Goal: Information Seeking & Learning: Learn about a topic

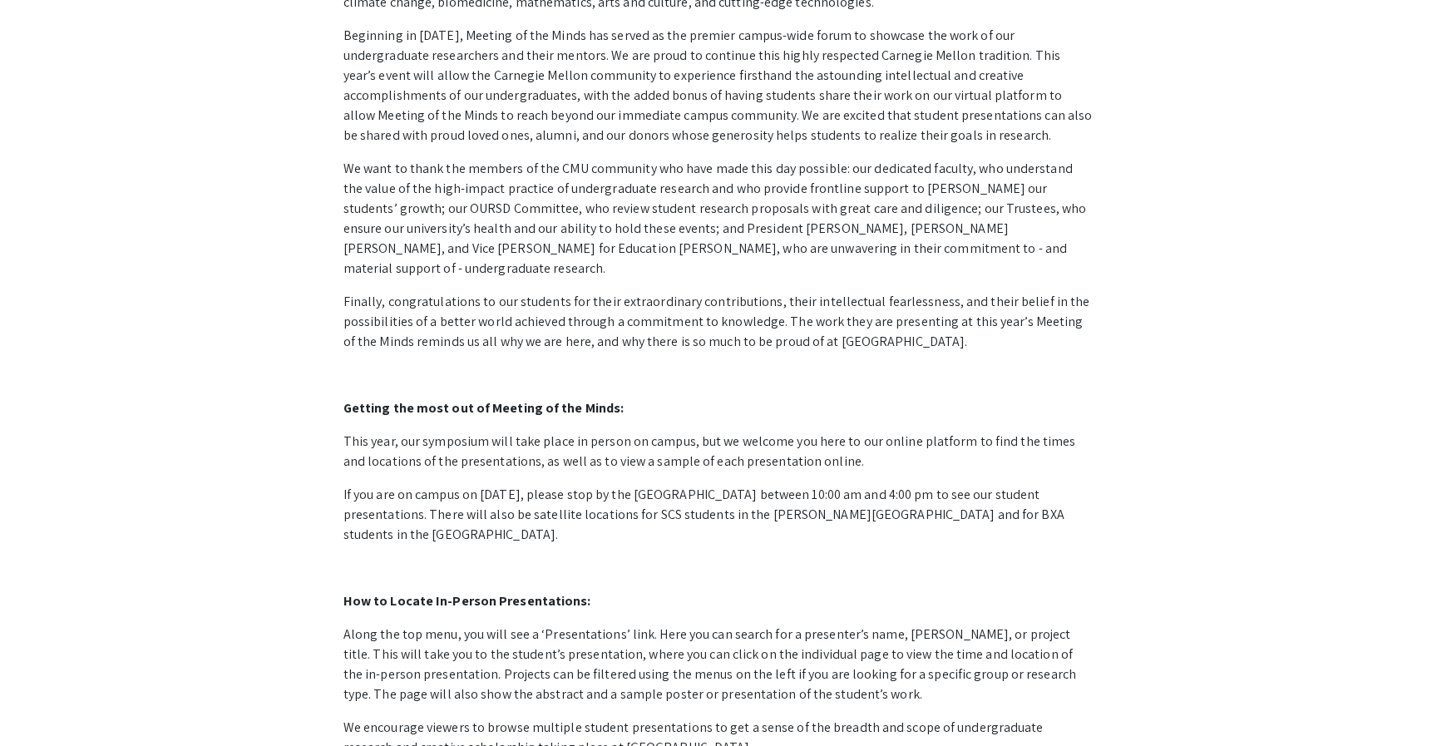
scroll to position [565, 0]
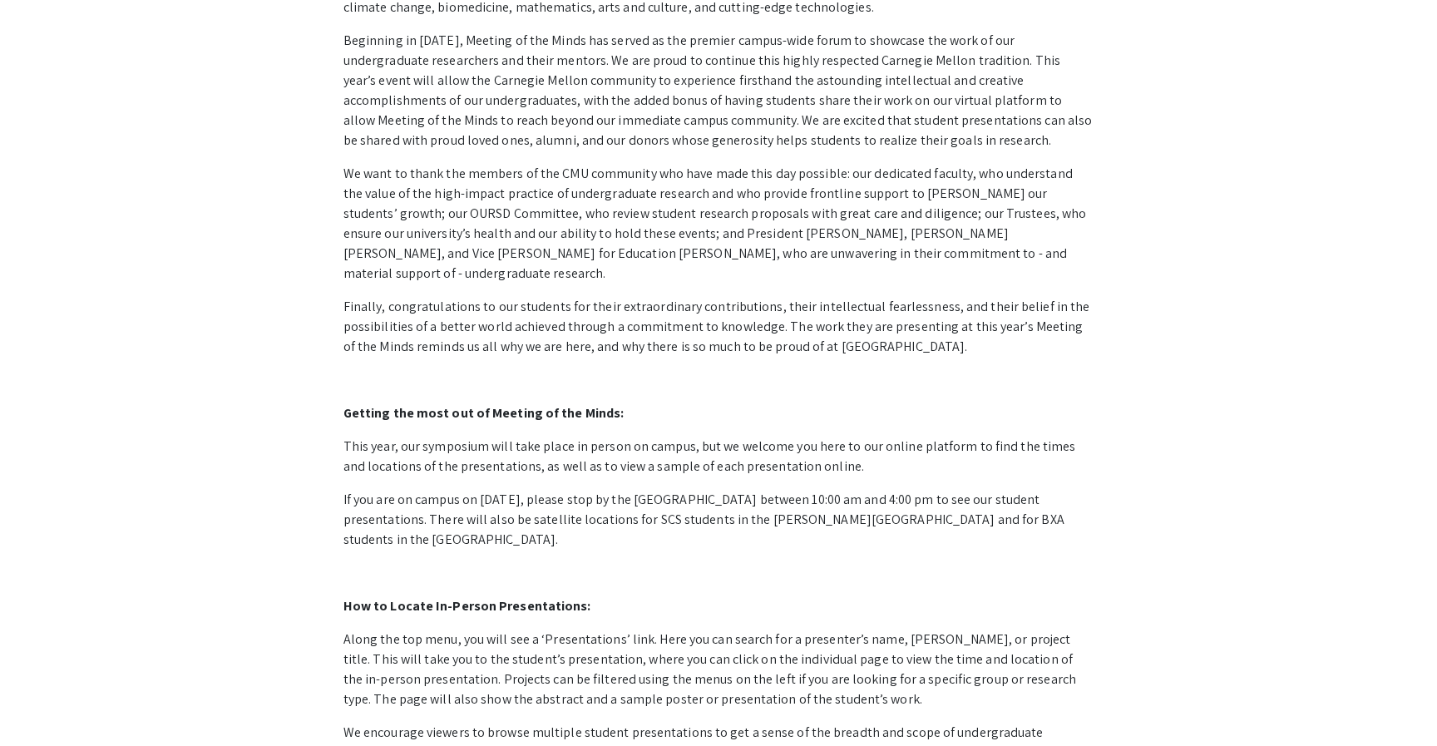
click at [532, 597] on strong "How to Locate In-Person Presentations:" at bounding box center [467, 605] width 248 height 17
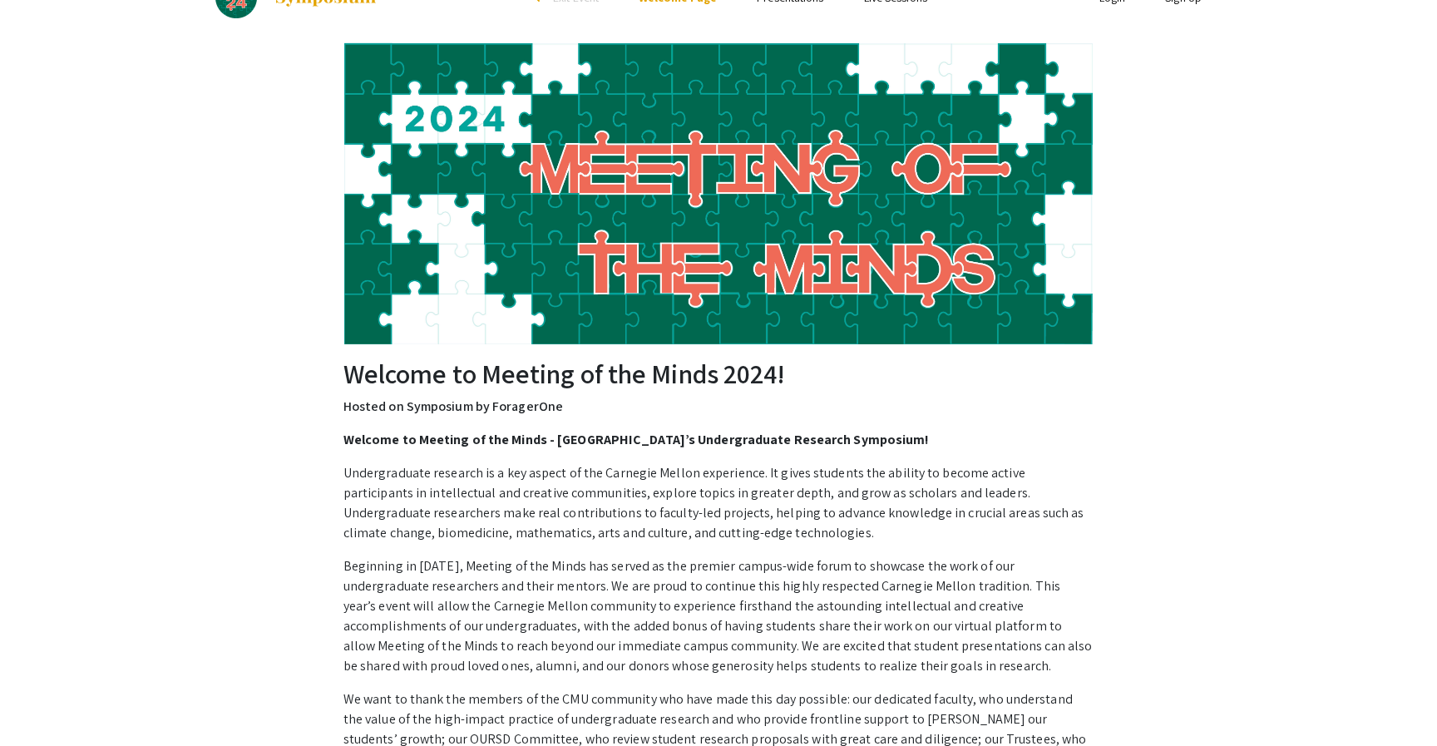
scroll to position [0, 0]
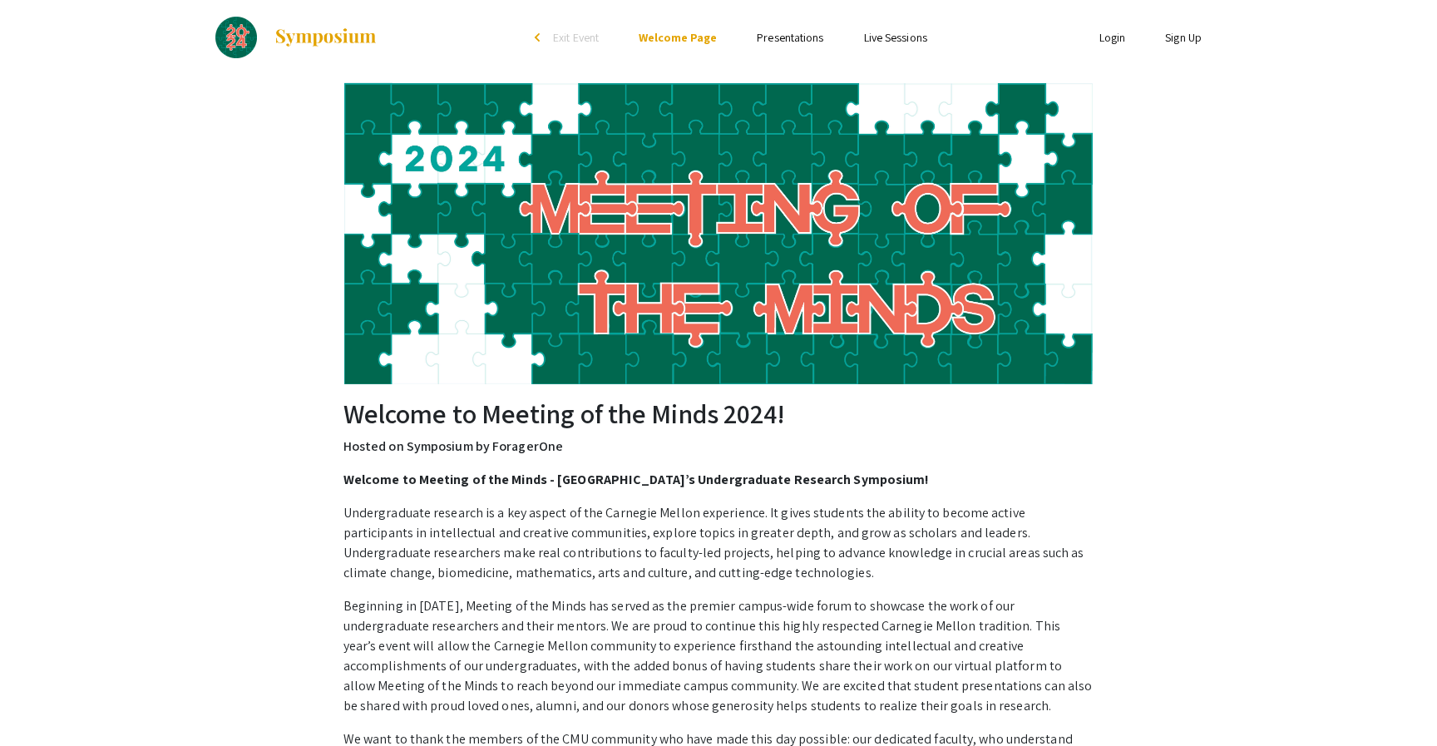
click at [767, 34] on link "Presentations" at bounding box center [790, 37] width 67 height 15
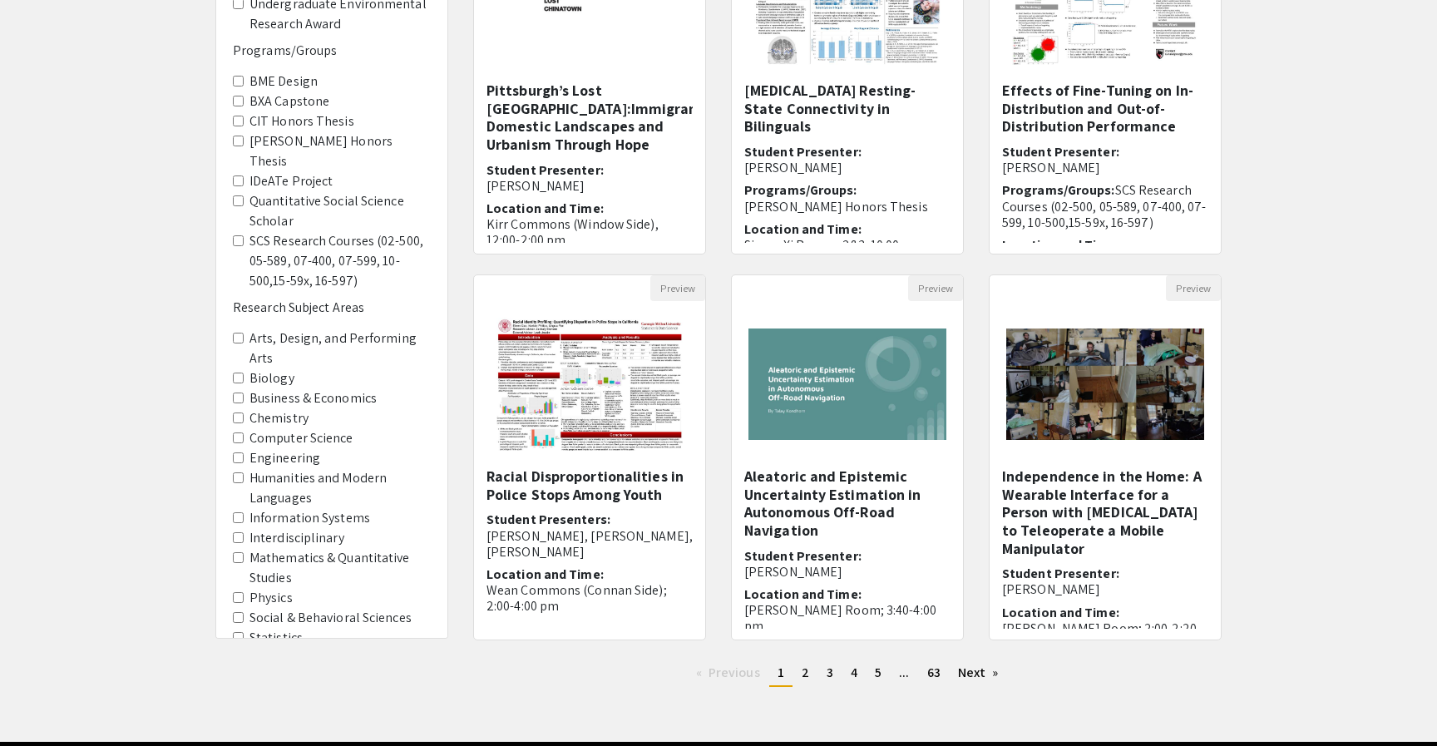
scroll to position [296, 0]
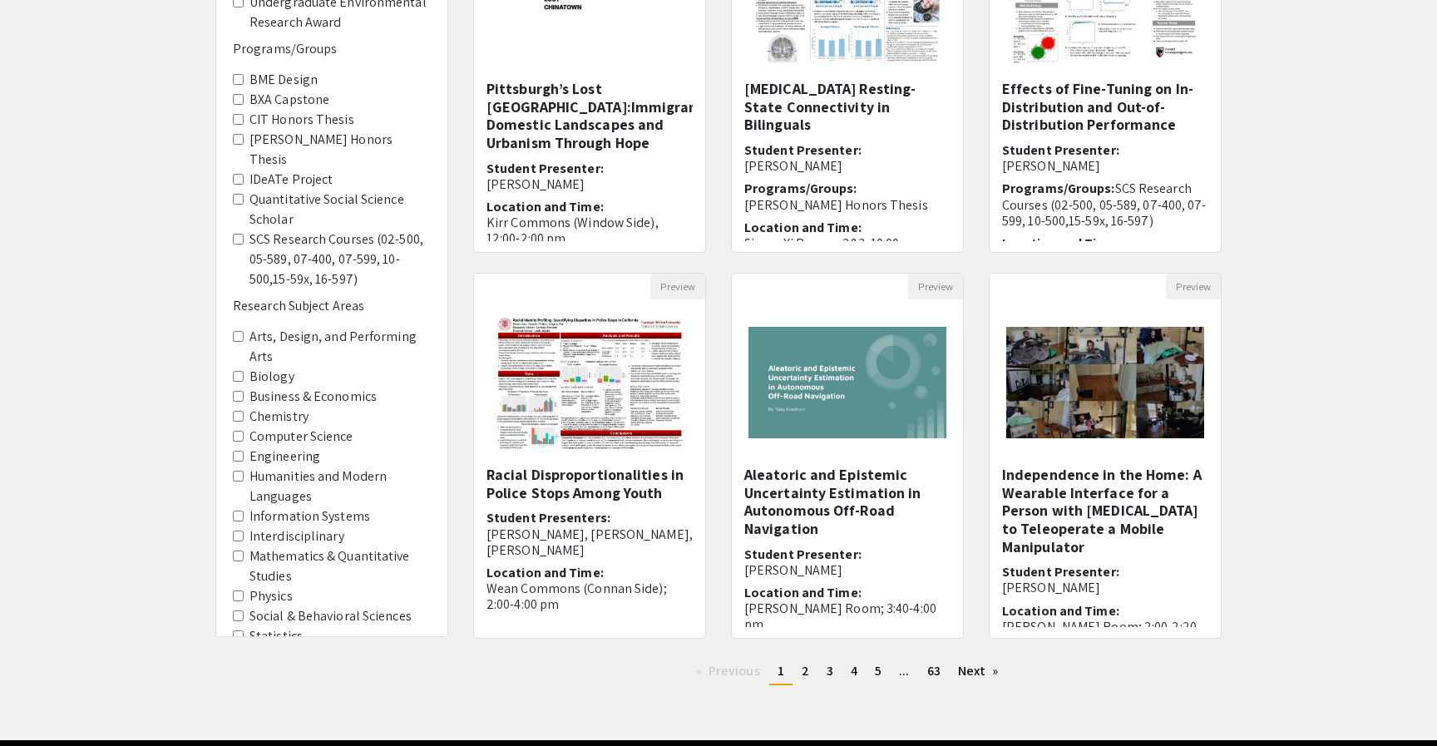
click at [240, 610] on Sciences "Social & Behavioral Sciences" at bounding box center [238, 615] width 11 height 11
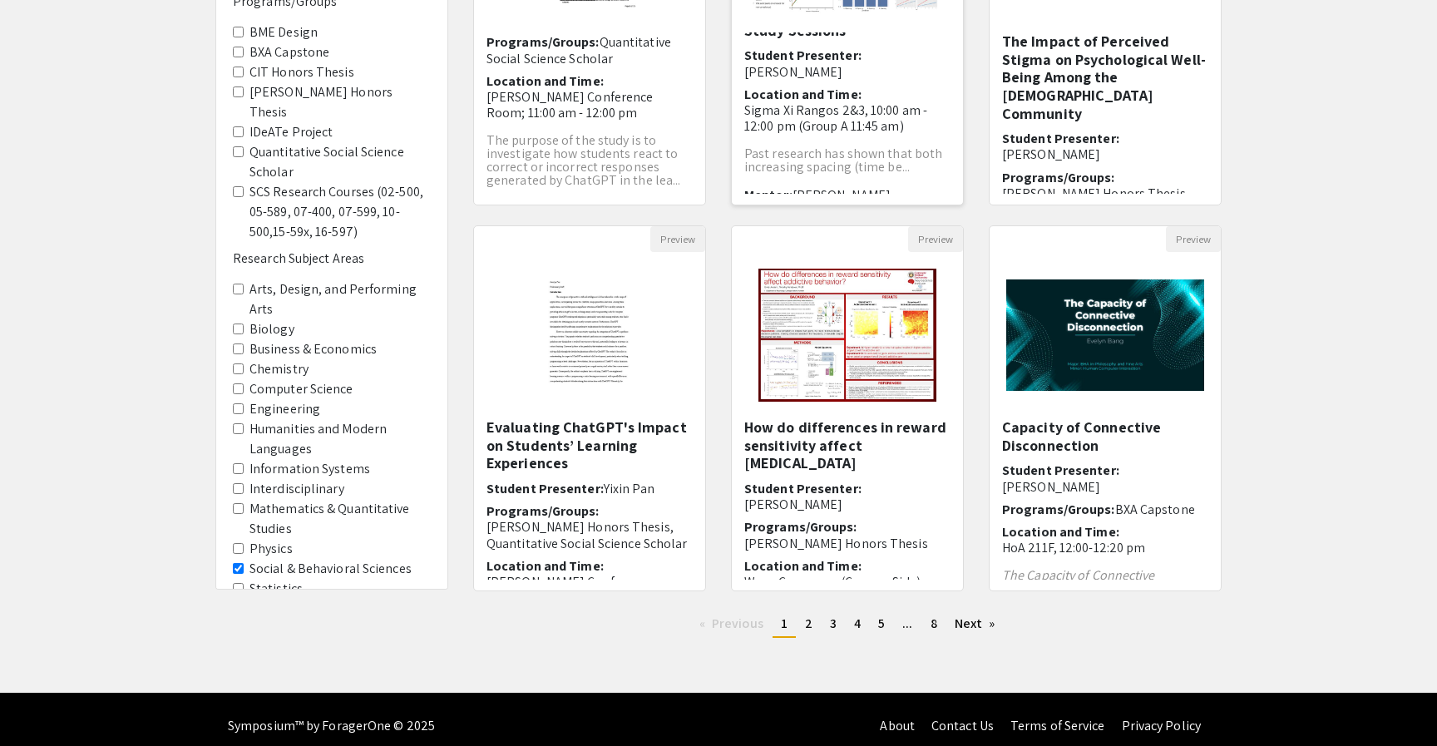
scroll to position [357, 0]
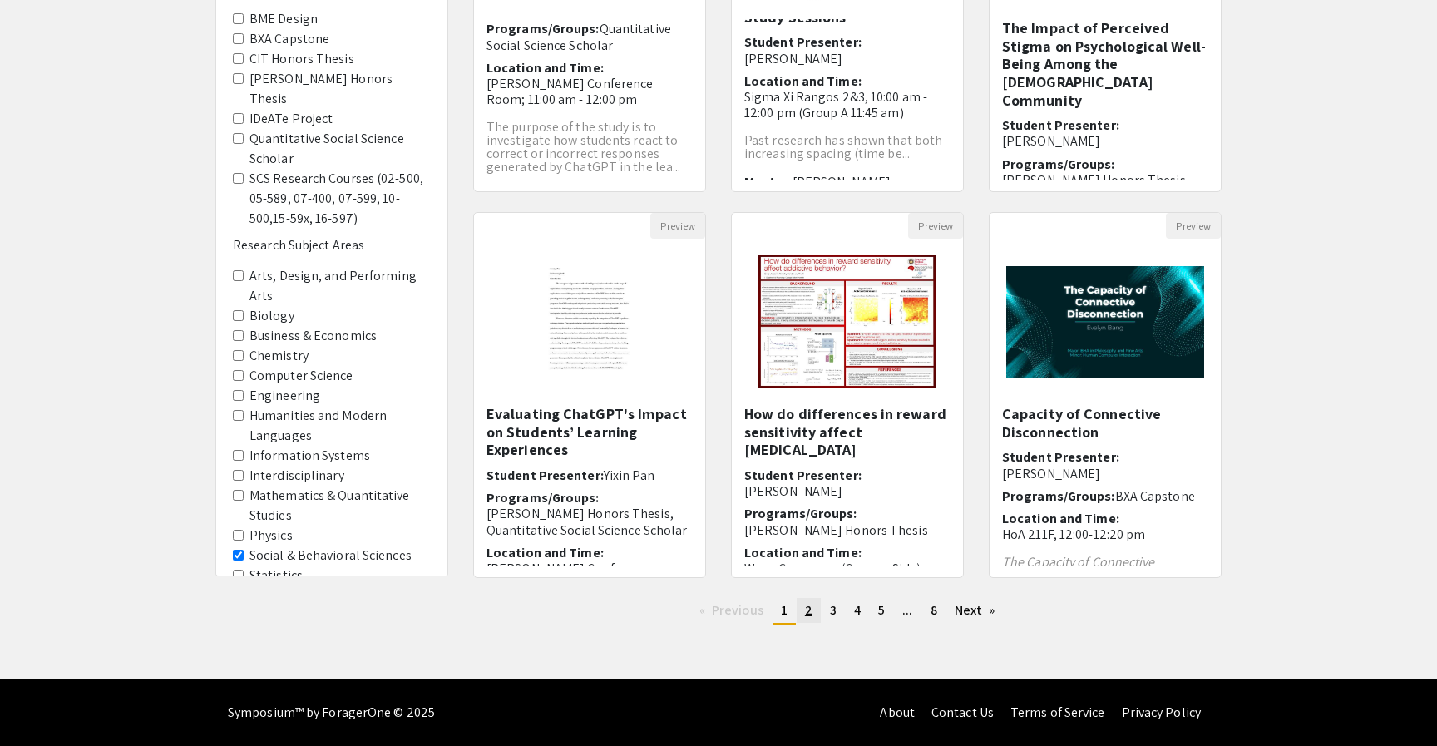
click at [809, 613] on span "2" at bounding box center [808, 609] width 7 height 17
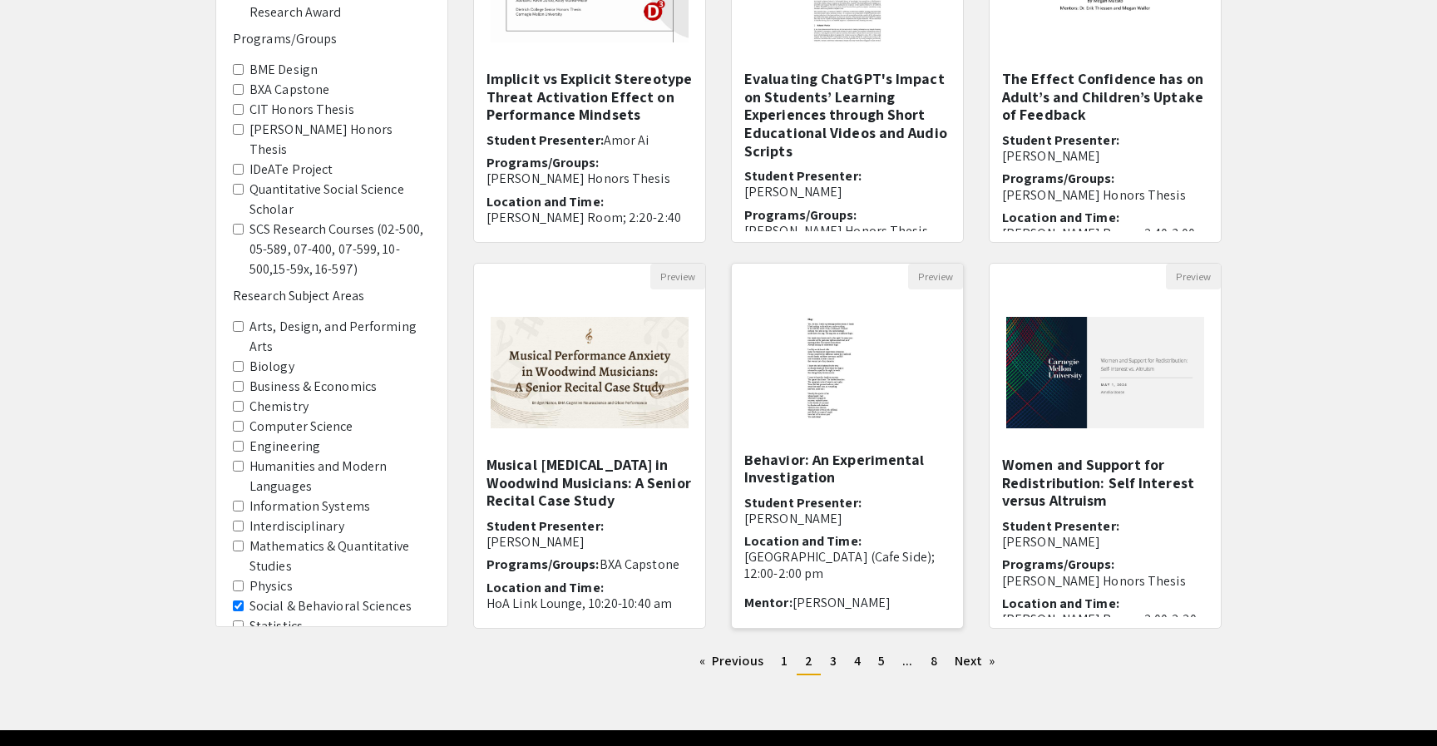
scroll to position [357, 0]
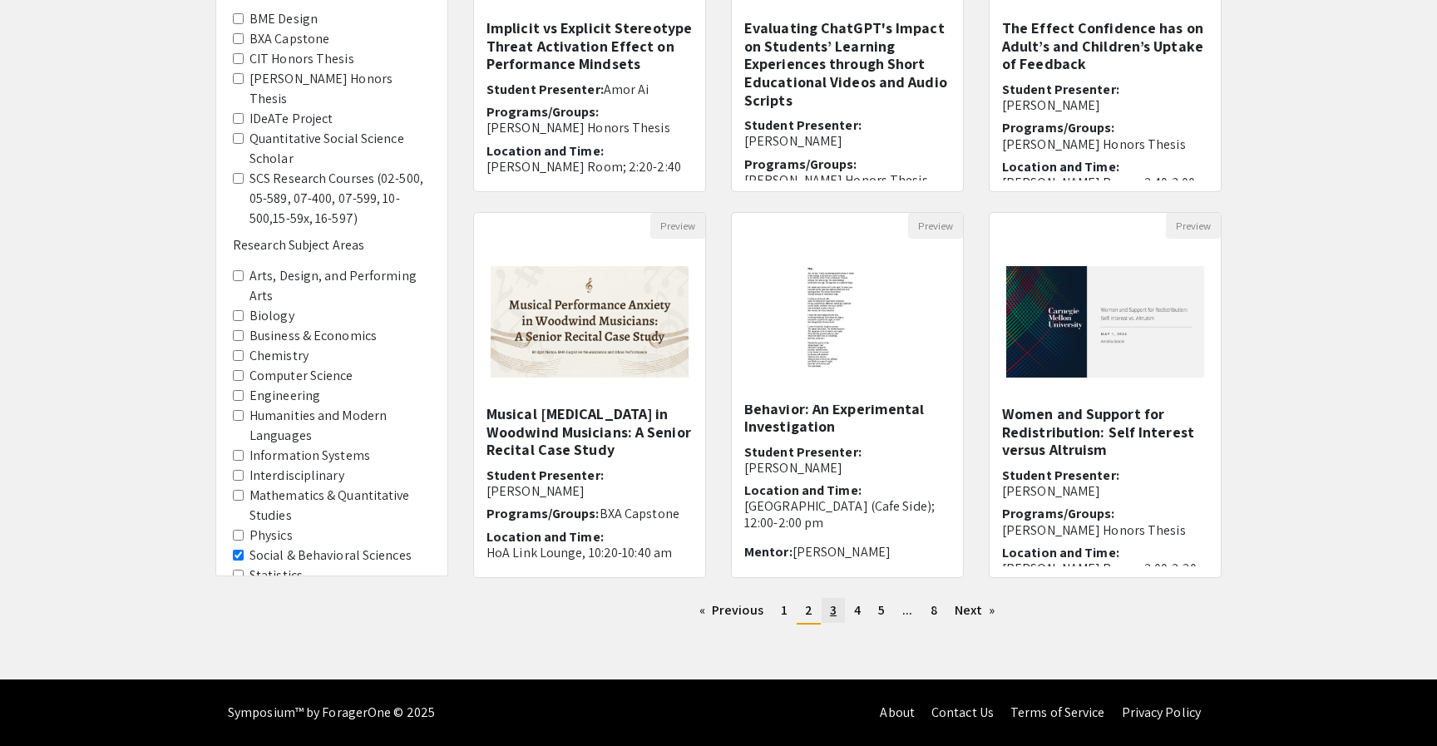
click at [831, 613] on span "3" at bounding box center [833, 609] width 7 height 17
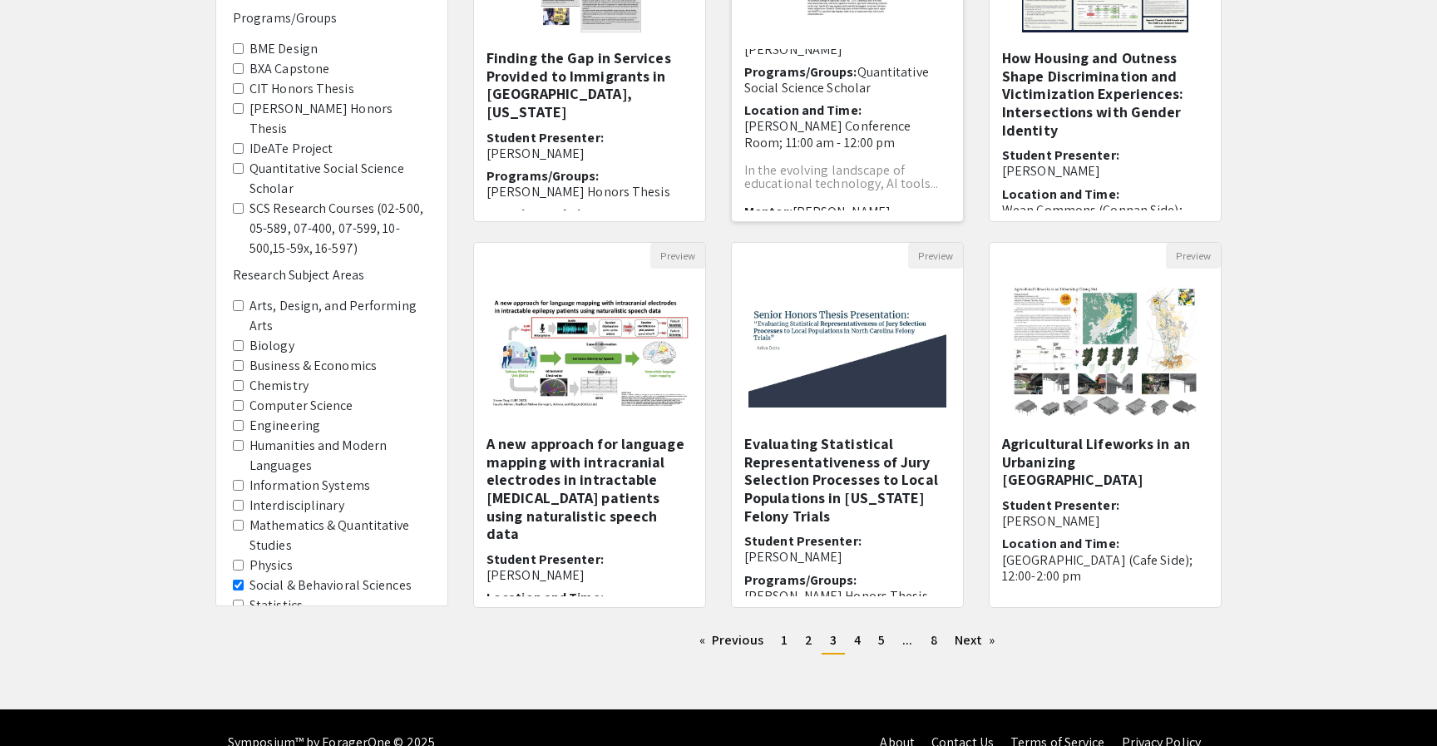
scroll to position [357, 0]
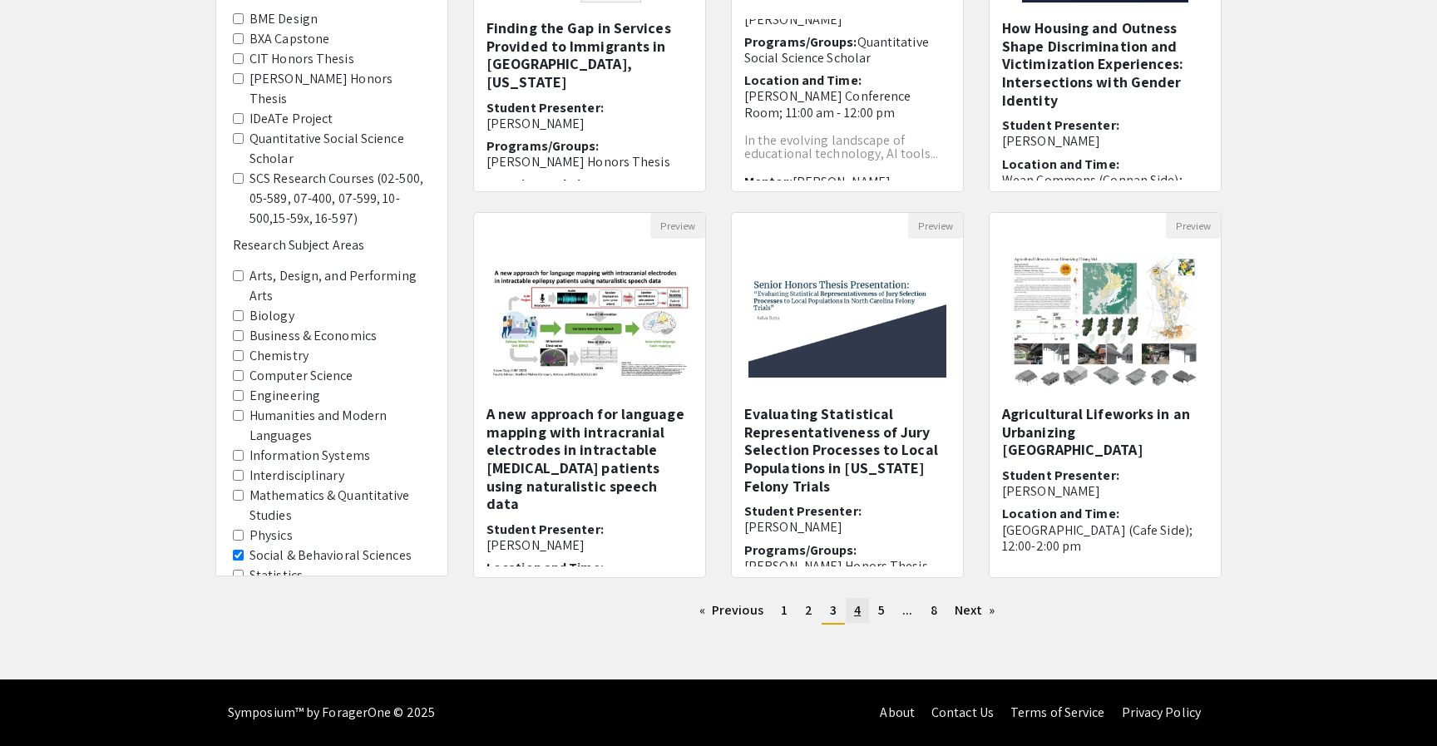
click at [857, 614] on span "4" at bounding box center [857, 609] width 7 height 17
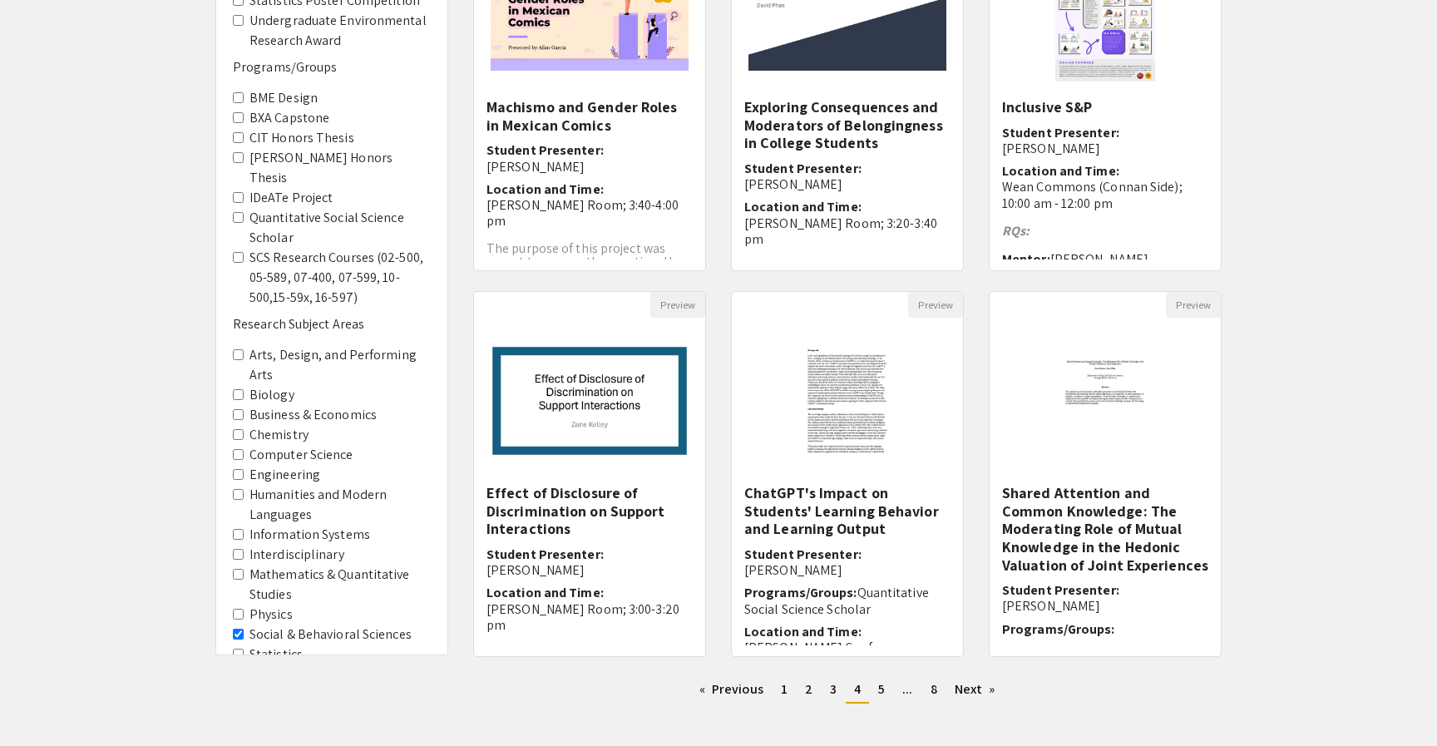
scroll to position [357, 0]
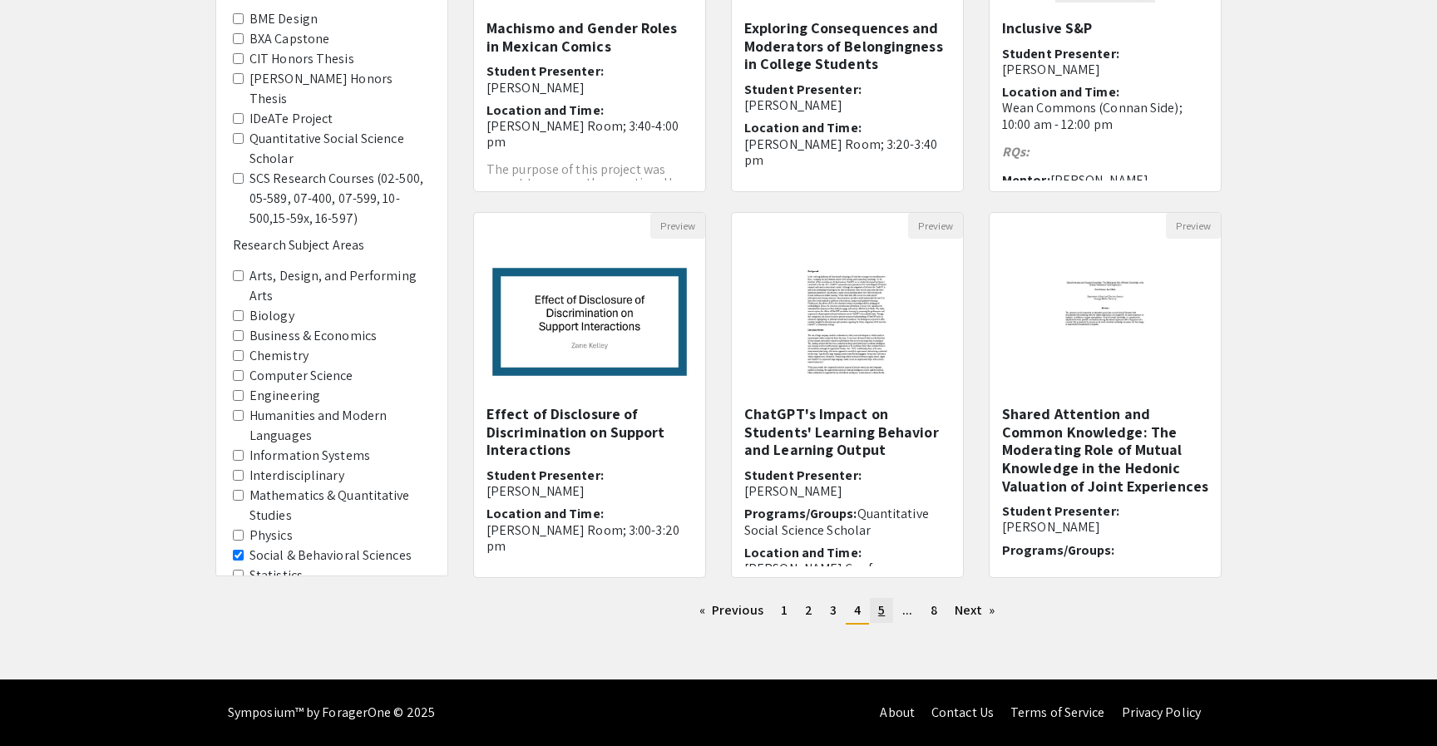
click at [881, 610] on span "5" at bounding box center [881, 609] width 7 height 17
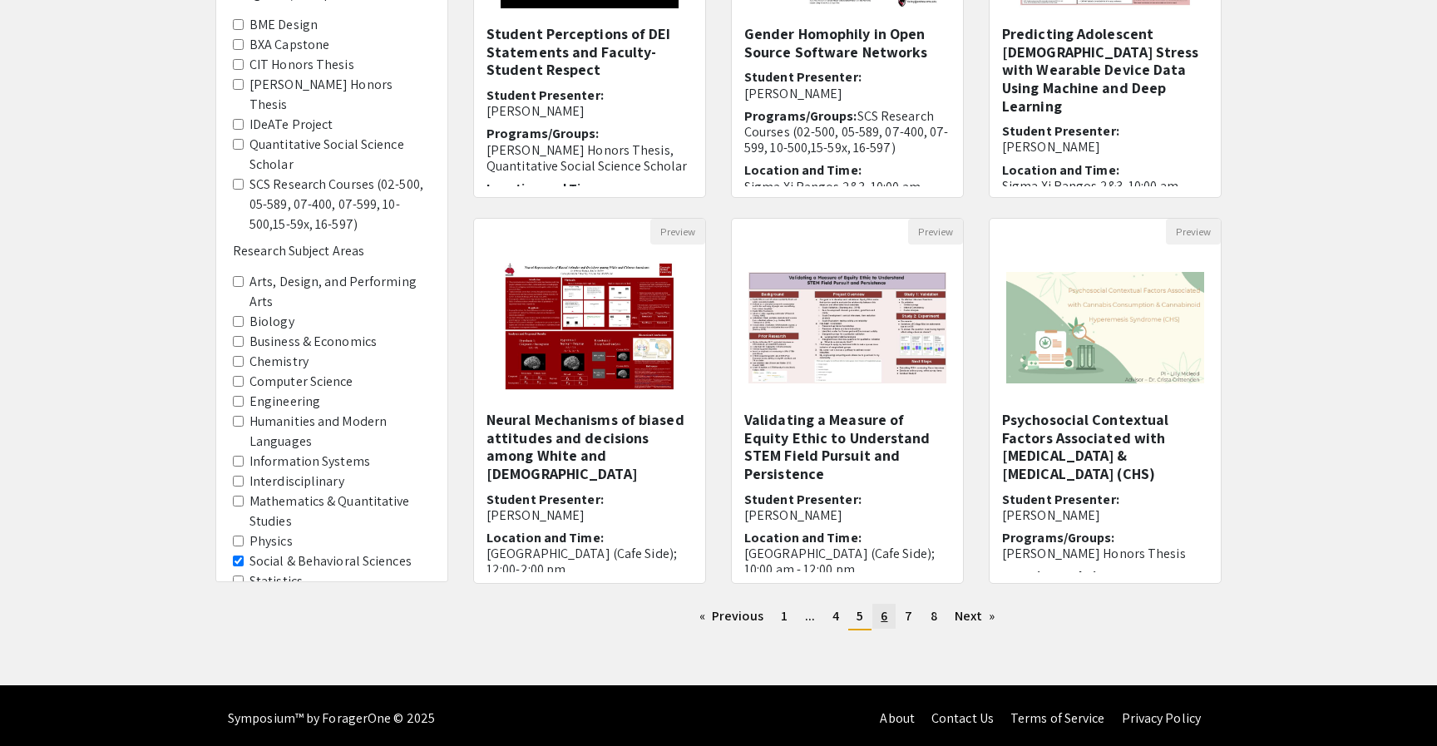
scroll to position [357, 0]
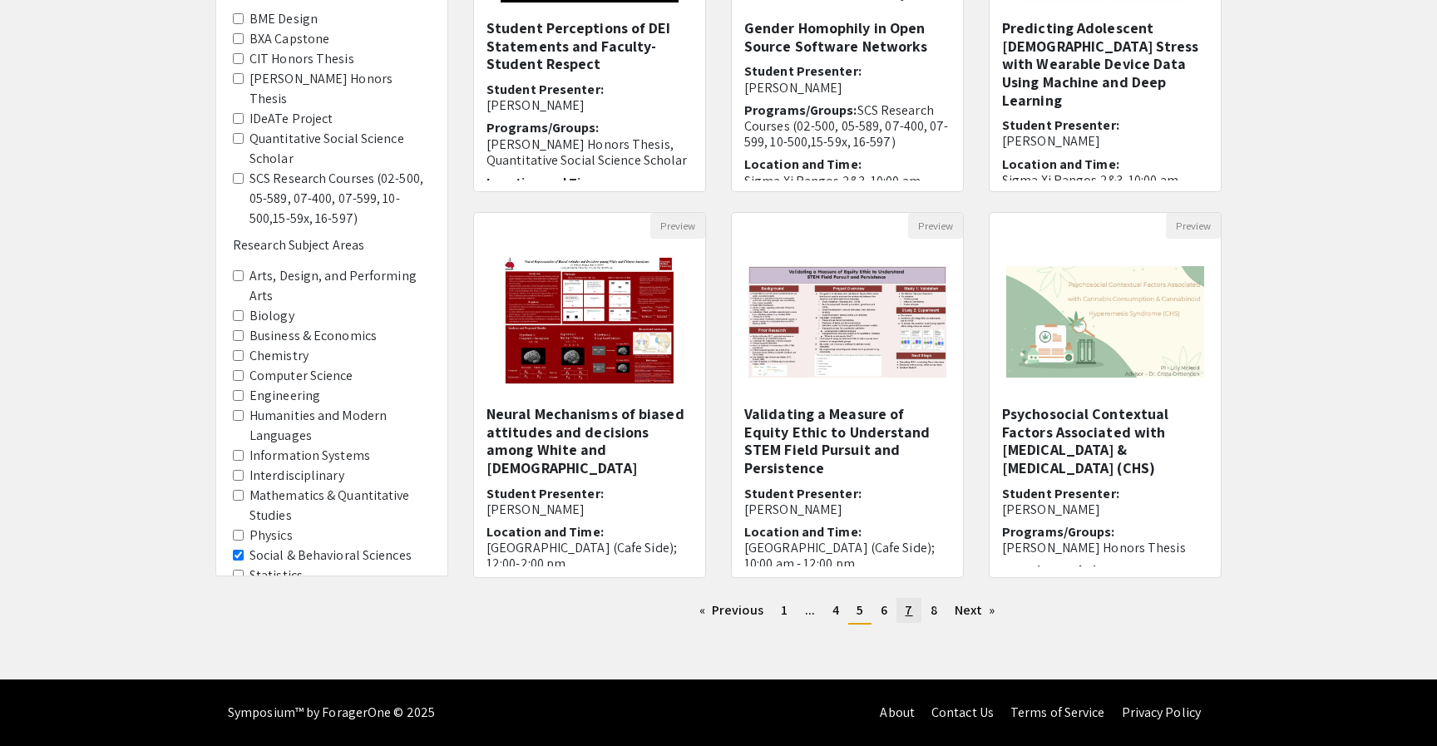
click at [911, 613] on span "7" at bounding box center [908, 609] width 7 height 17
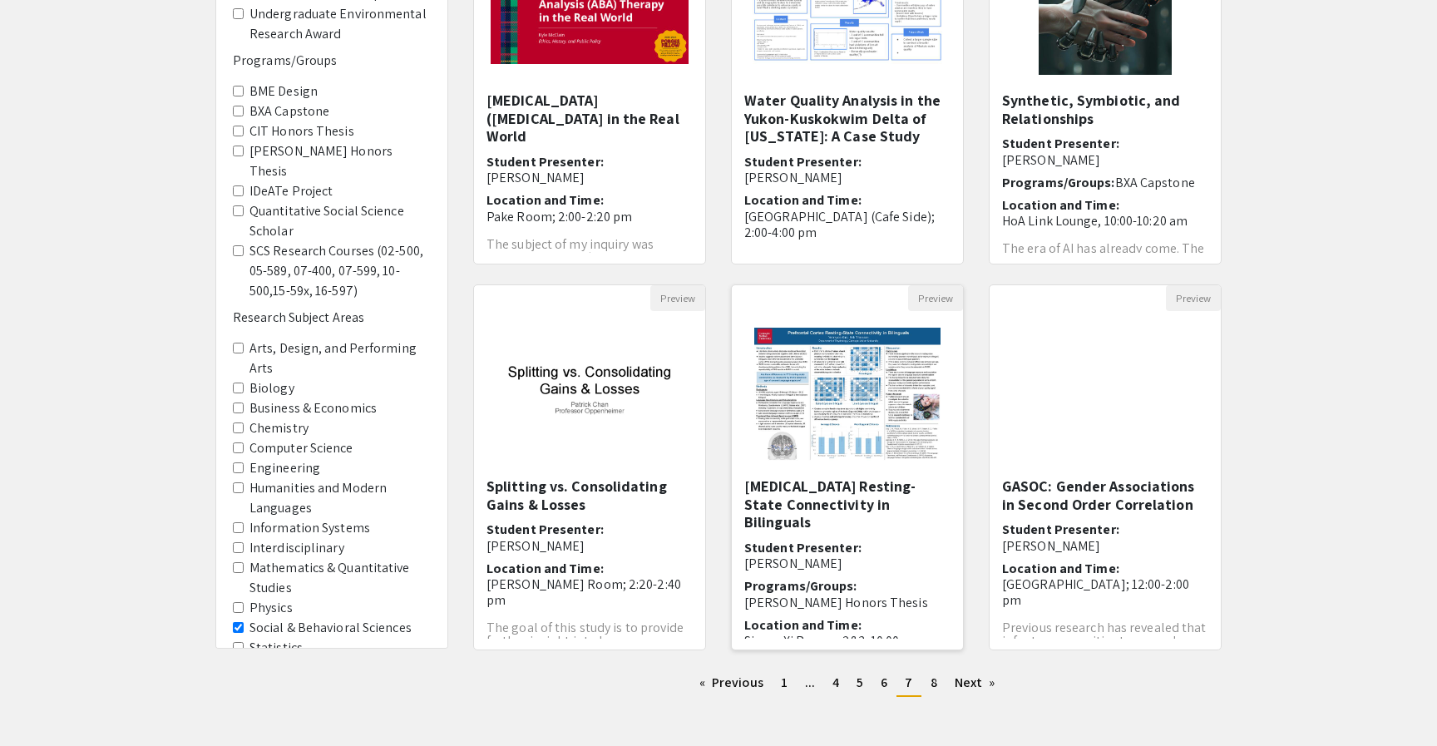
scroll to position [287, 0]
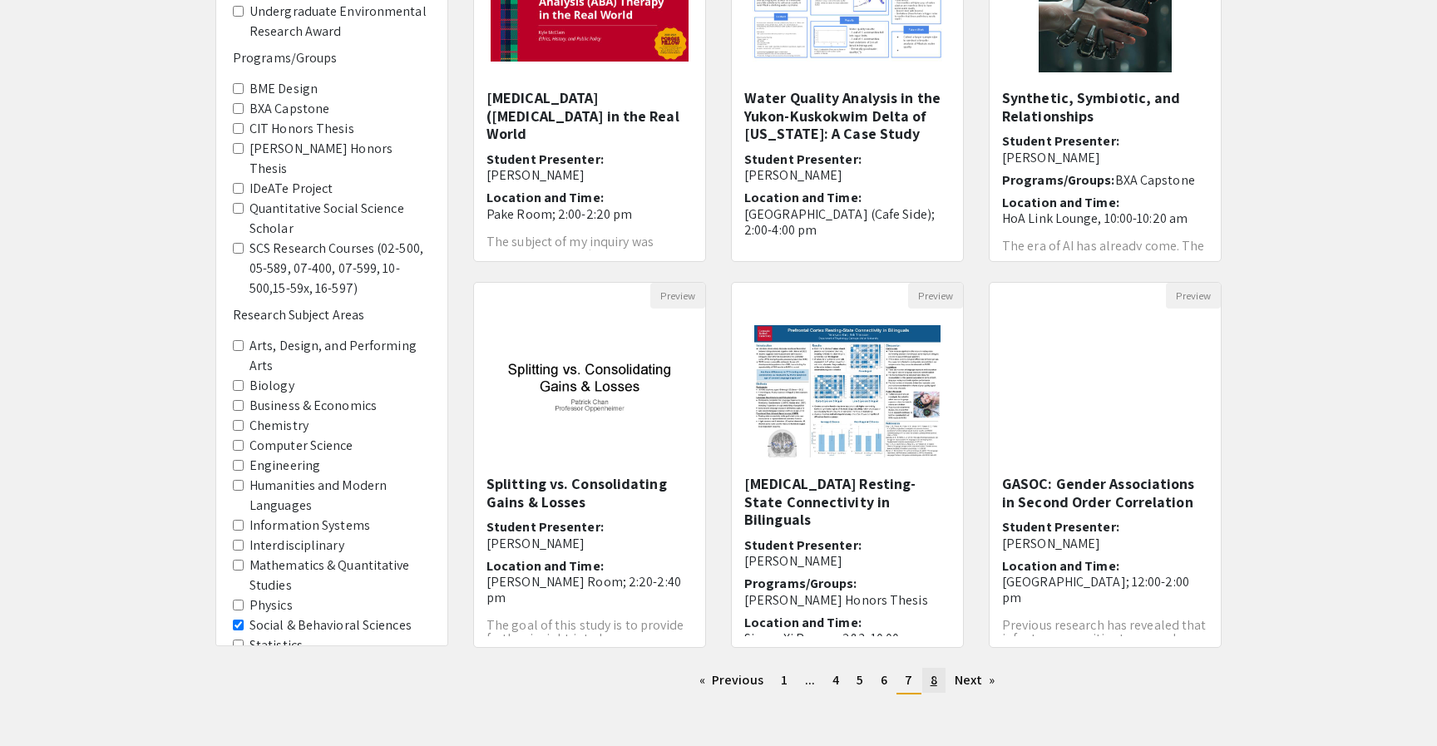
click at [925, 685] on link "page 8" at bounding box center [933, 680] width 23 height 25
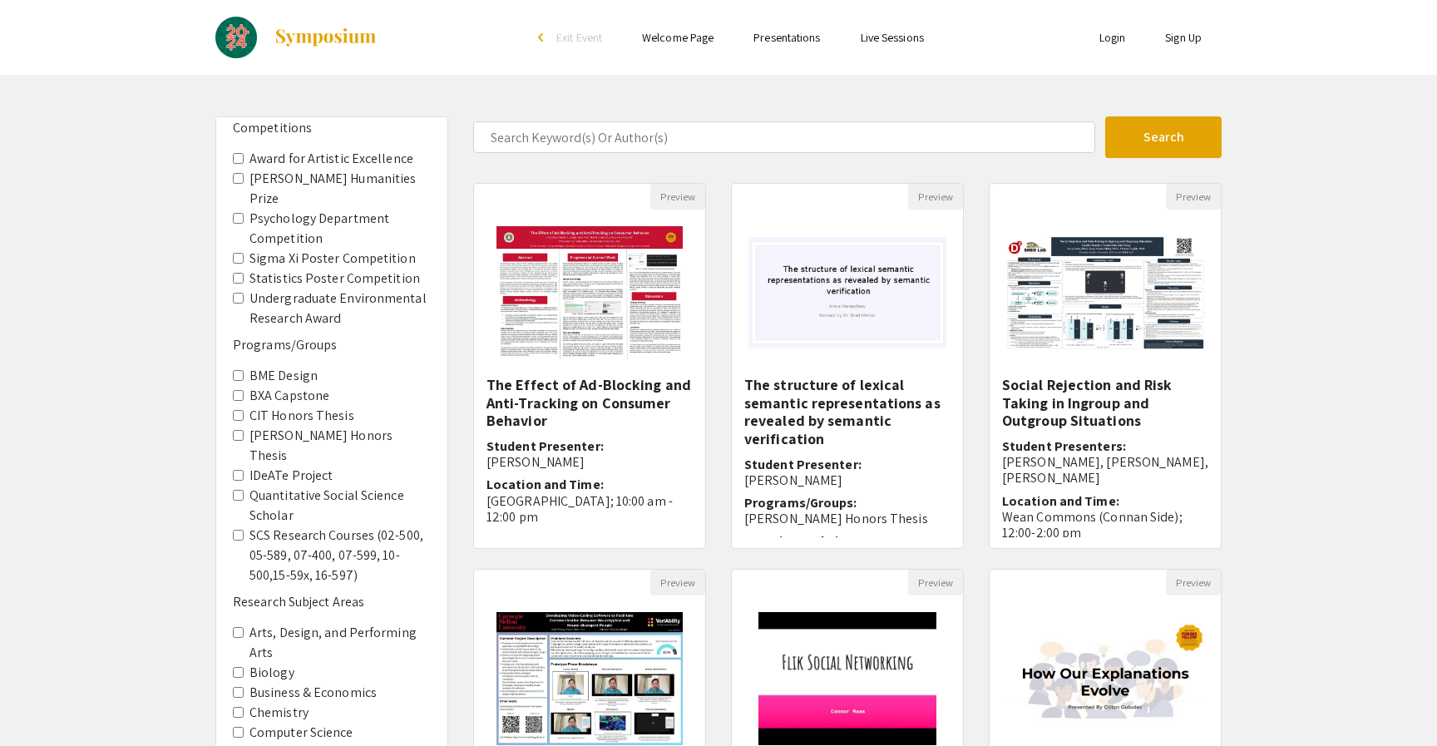
click at [693, 43] on link "Welcome Page" at bounding box center [678, 37] width 72 height 15
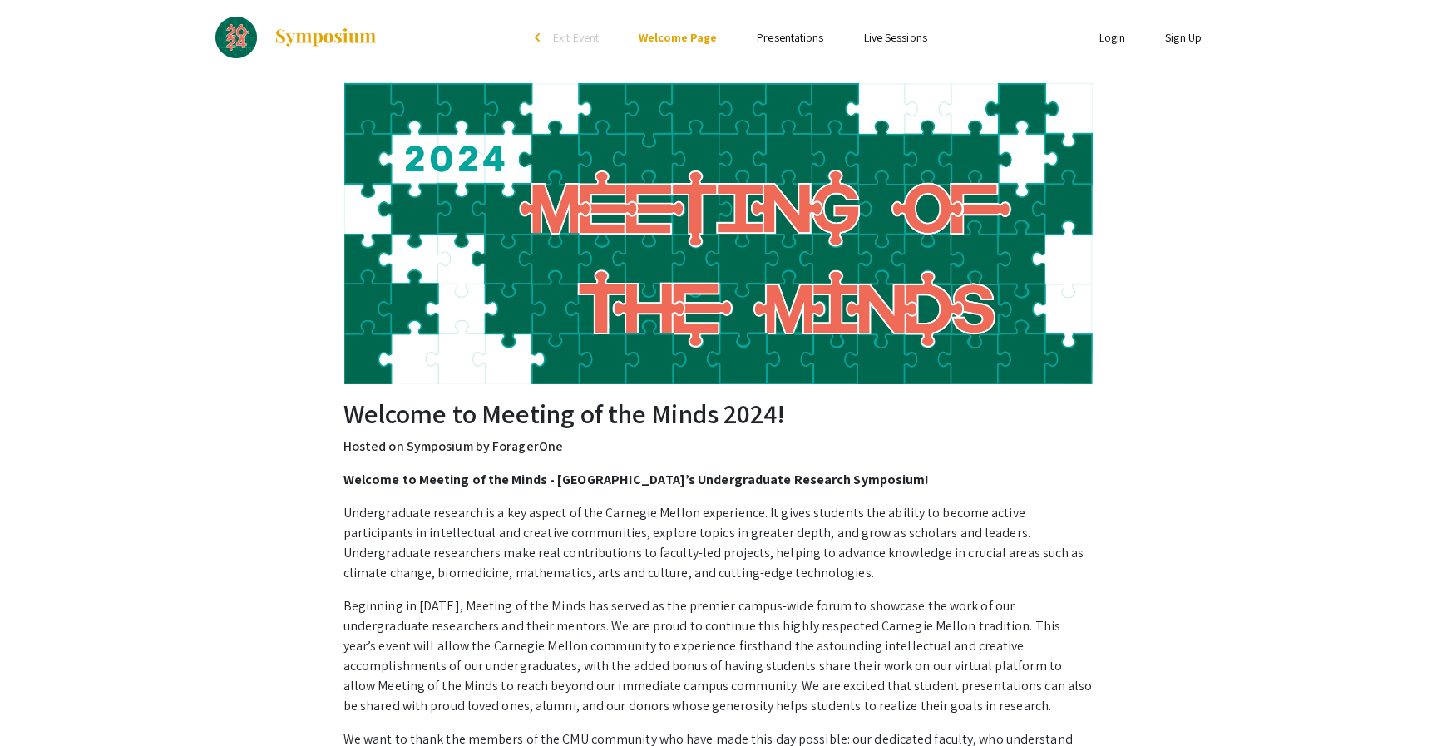
click at [787, 40] on link "Presentations" at bounding box center [790, 37] width 67 height 15
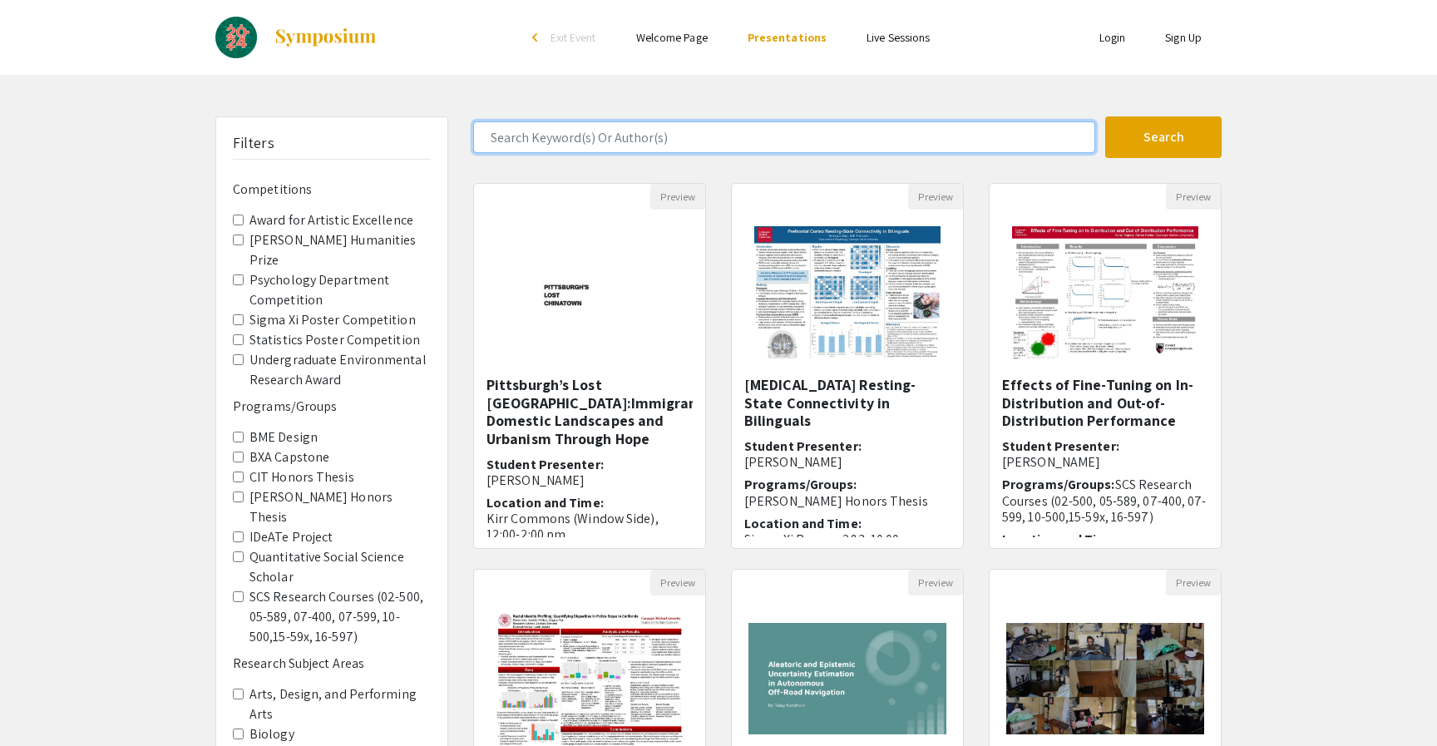
click at [850, 136] on input "Search Keyword(s) Or Author(s)" at bounding box center [784, 137] width 622 height 32
type input "CMIST"
click at [1105, 116] on button "Search" at bounding box center [1163, 137] width 116 height 42
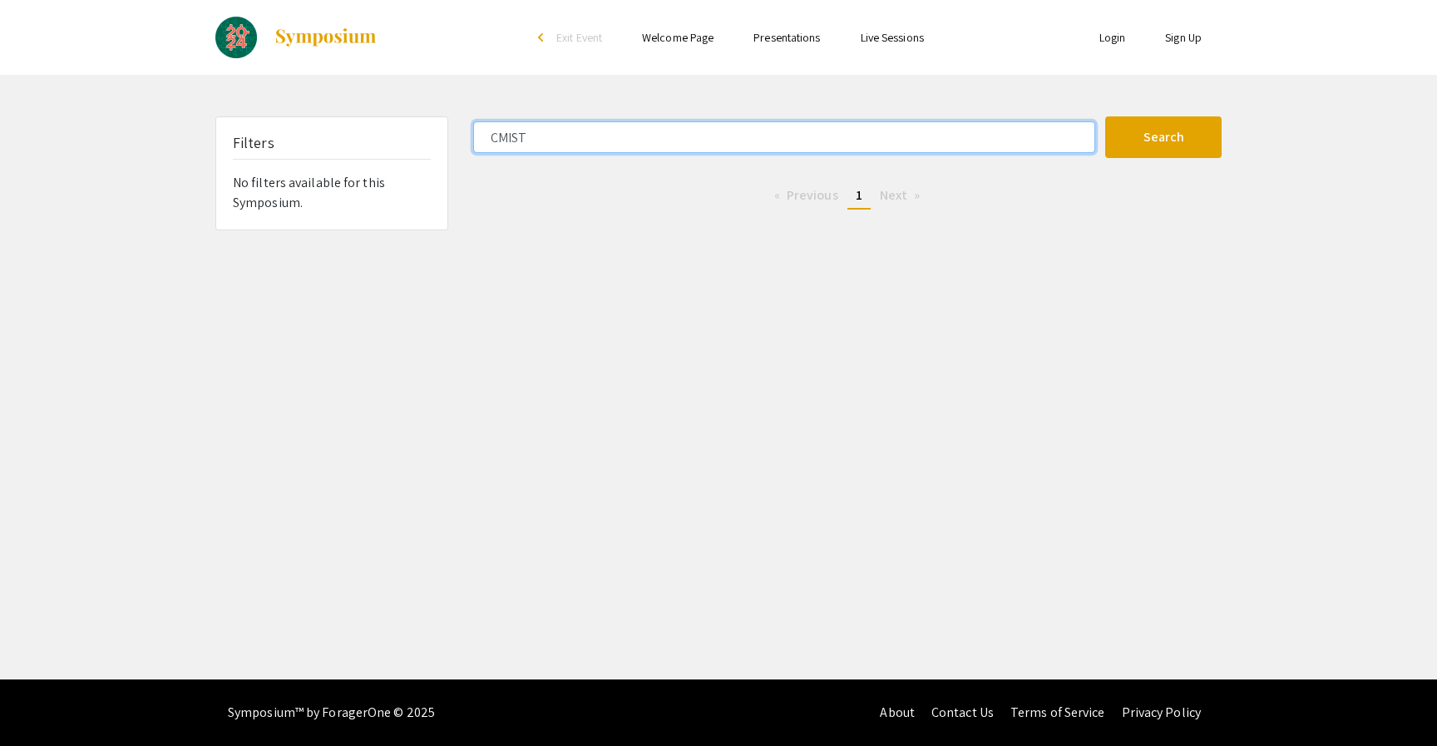
click at [745, 125] on input "CMIST" at bounding box center [784, 137] width 622 height 32
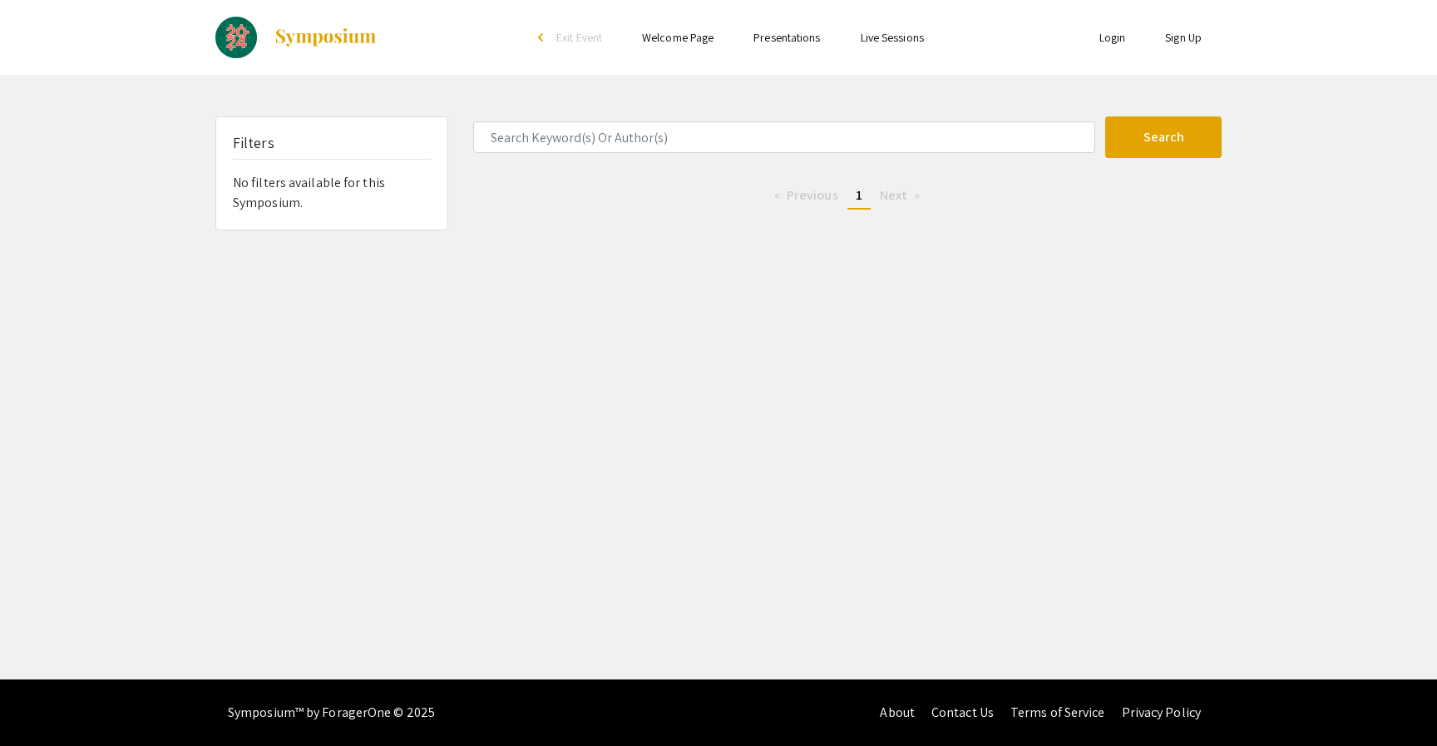
click at [804, 44] on link "Presentations" at bounding box center [786, 37] width 67 height 15
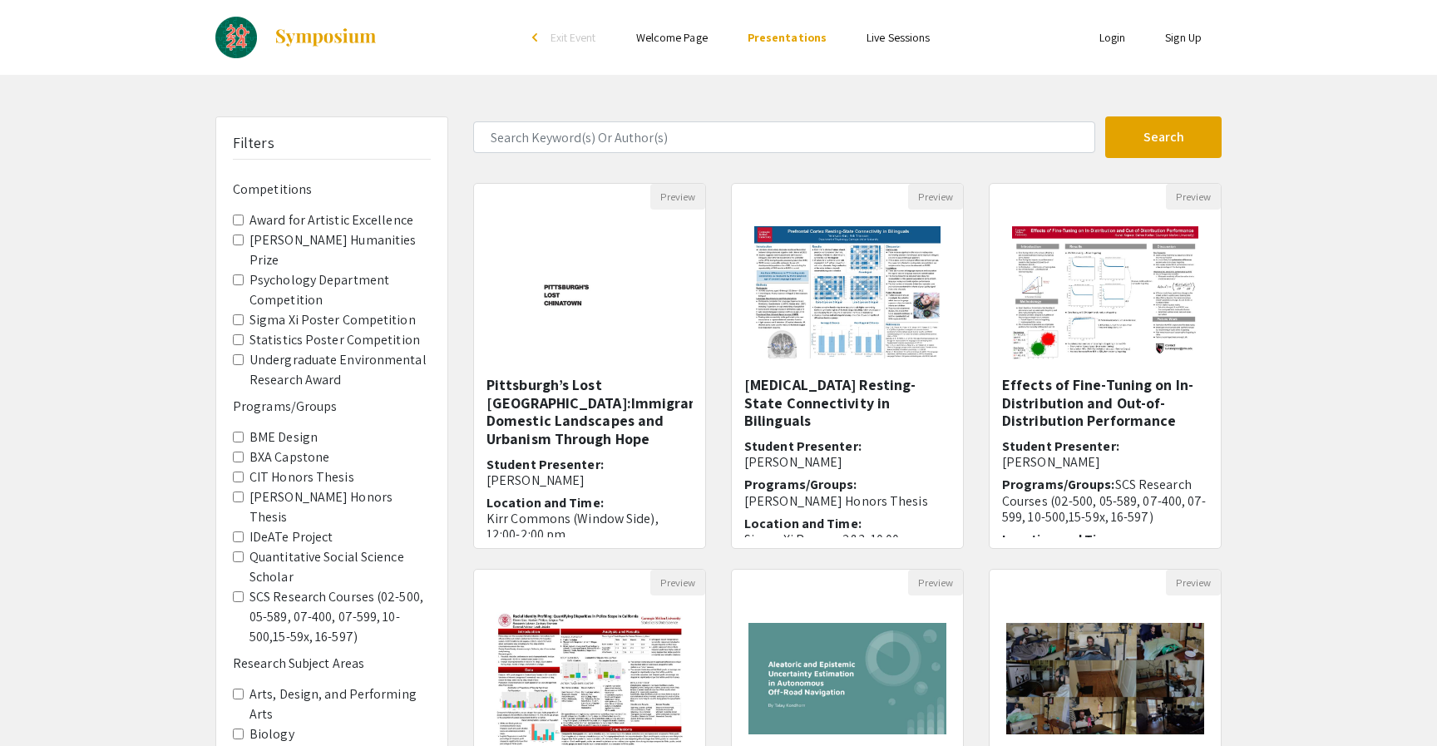
click at [884, 43] on link "Live Sessions" at bounding box center [897, 37] width 63 height 15
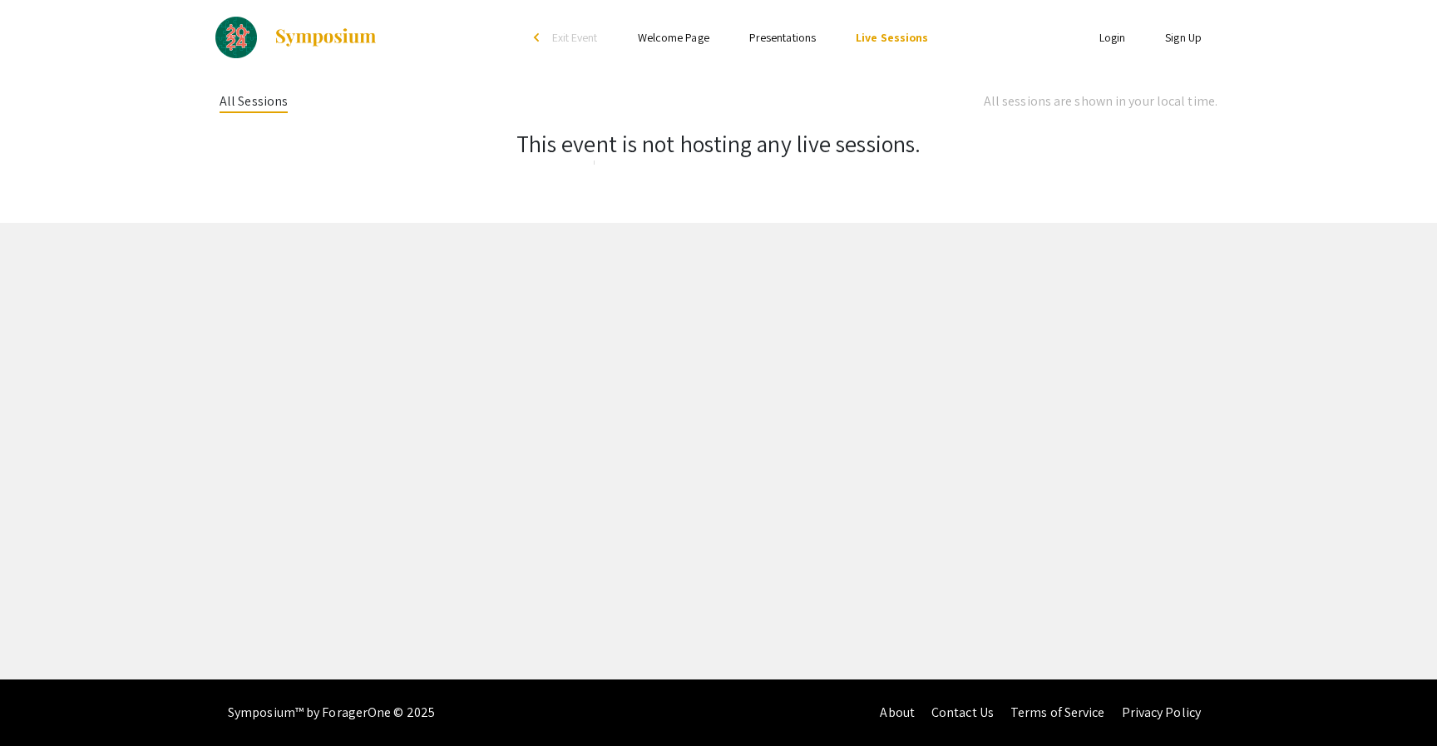
click at [768, 41] on link "Presentations" at bounding box center [782, 37] width 67 height 15
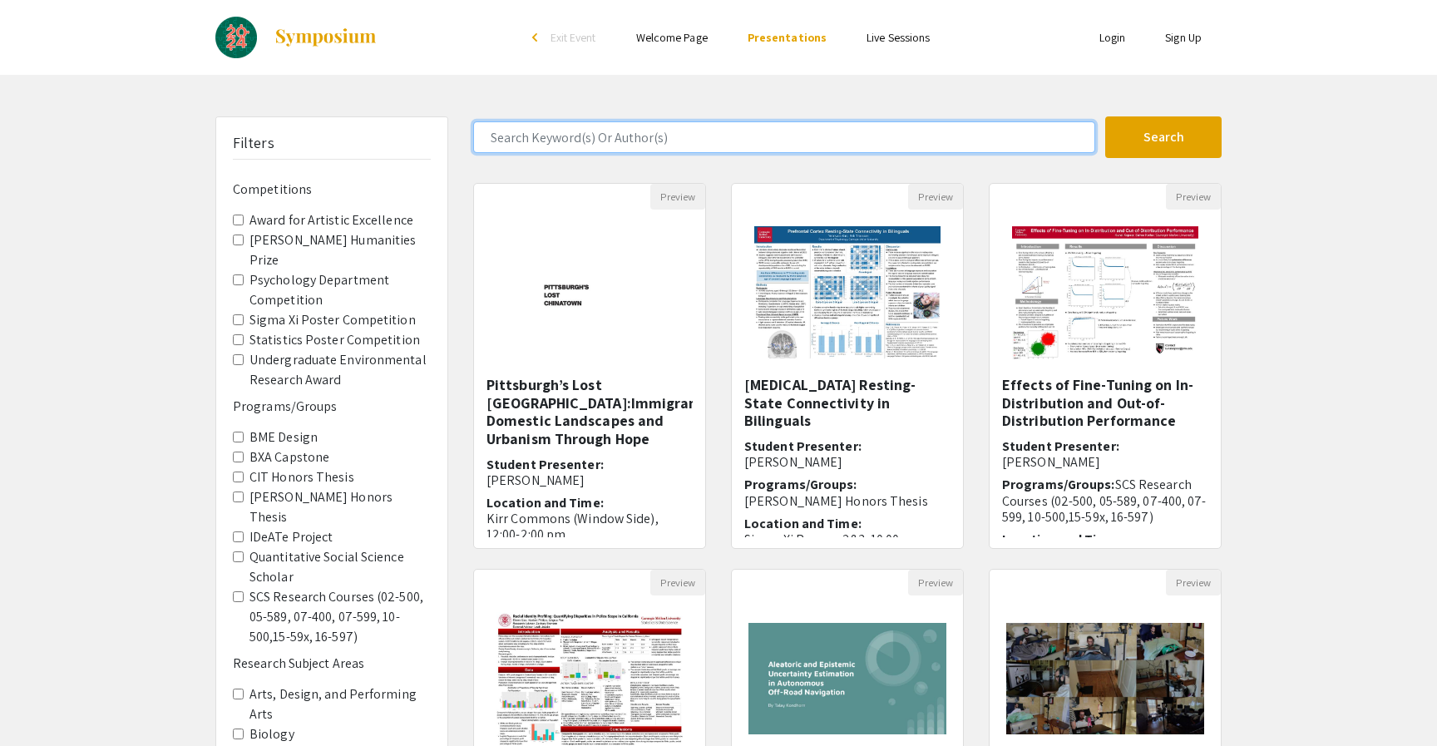
click at [732, 130] on input "Search Keyword(s) Or Author(s)" at bounding box center [784, 137] width 622 height 32
paste input "Israa Belbaita"
click at [1105, 116] on button "Search" at bounding box center [1163, 137] width 116 height 42
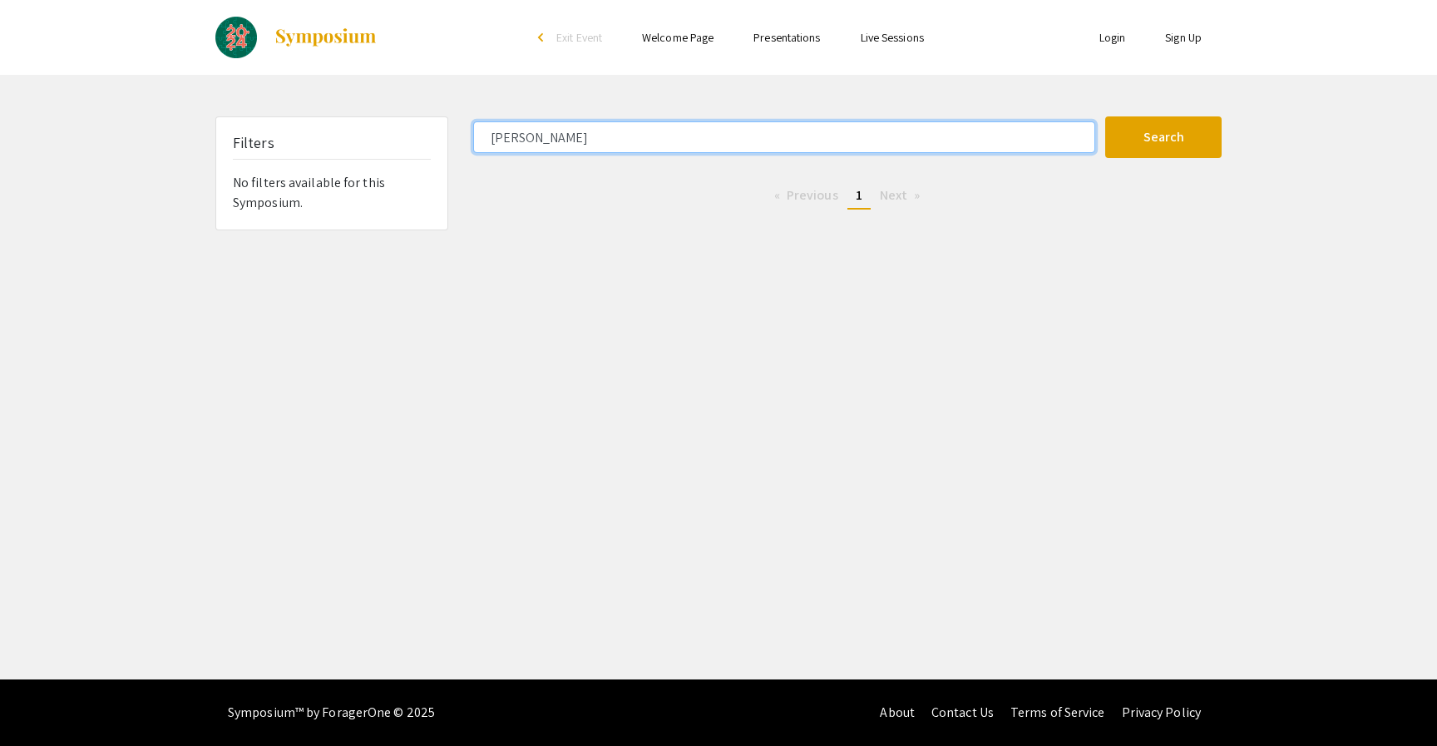
click at [521, 144] on input "Israa Belbaita" at bounding box center [784, 137] width 622 height 32
click at [1105, 116] on button "Search" at bounding box center [1163, 137] width 116 height 42
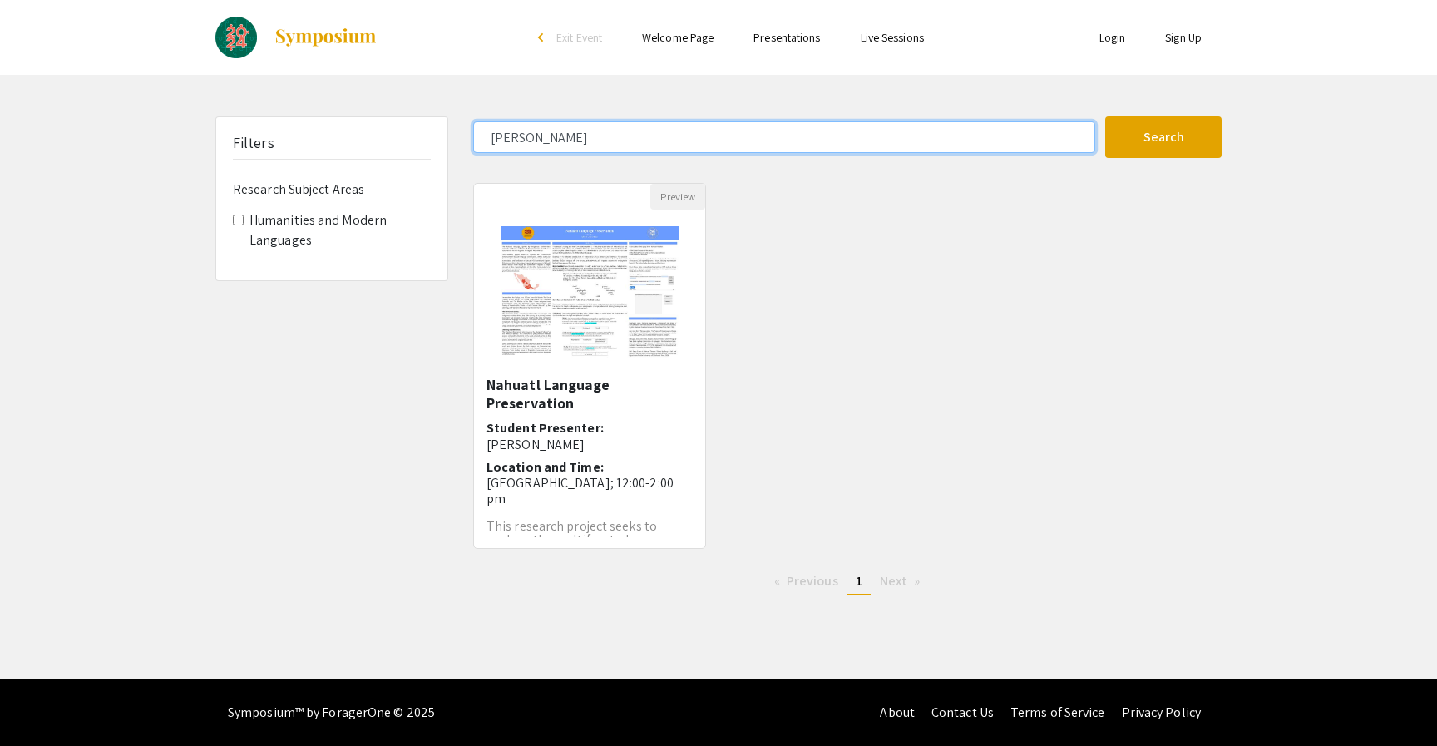
click at [530, 128] on input "joyce lee" at bounding box center [784, 137] width 622 height 32
click at [1105, 116] on button "Search" at bounding box center [1163, 137] width 116 height 42
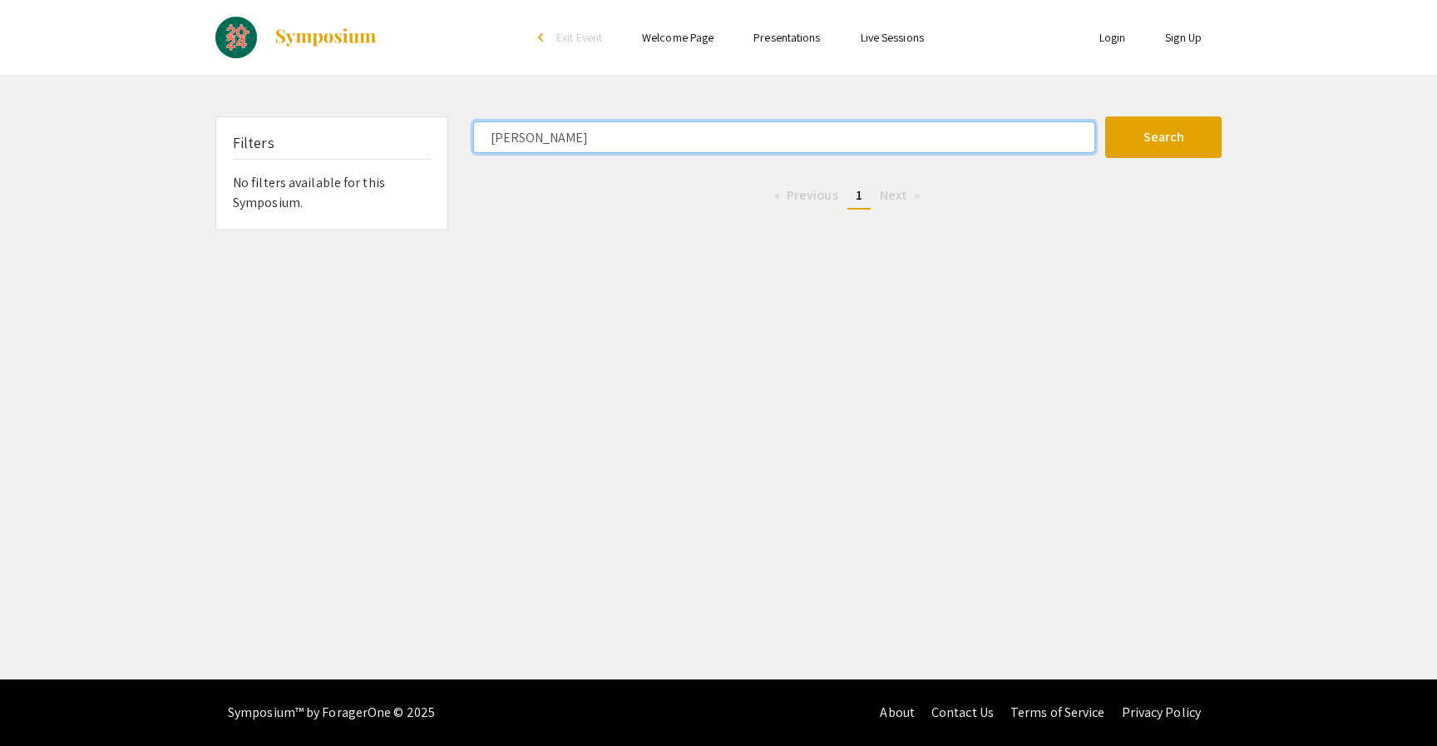
click at [526, 137] on input "warisha khan" at bounding box center [784, 137] width 622 height 32
click at [1105, 116] on button "Search" at bounding box center [1163, 137] width 116 height 42
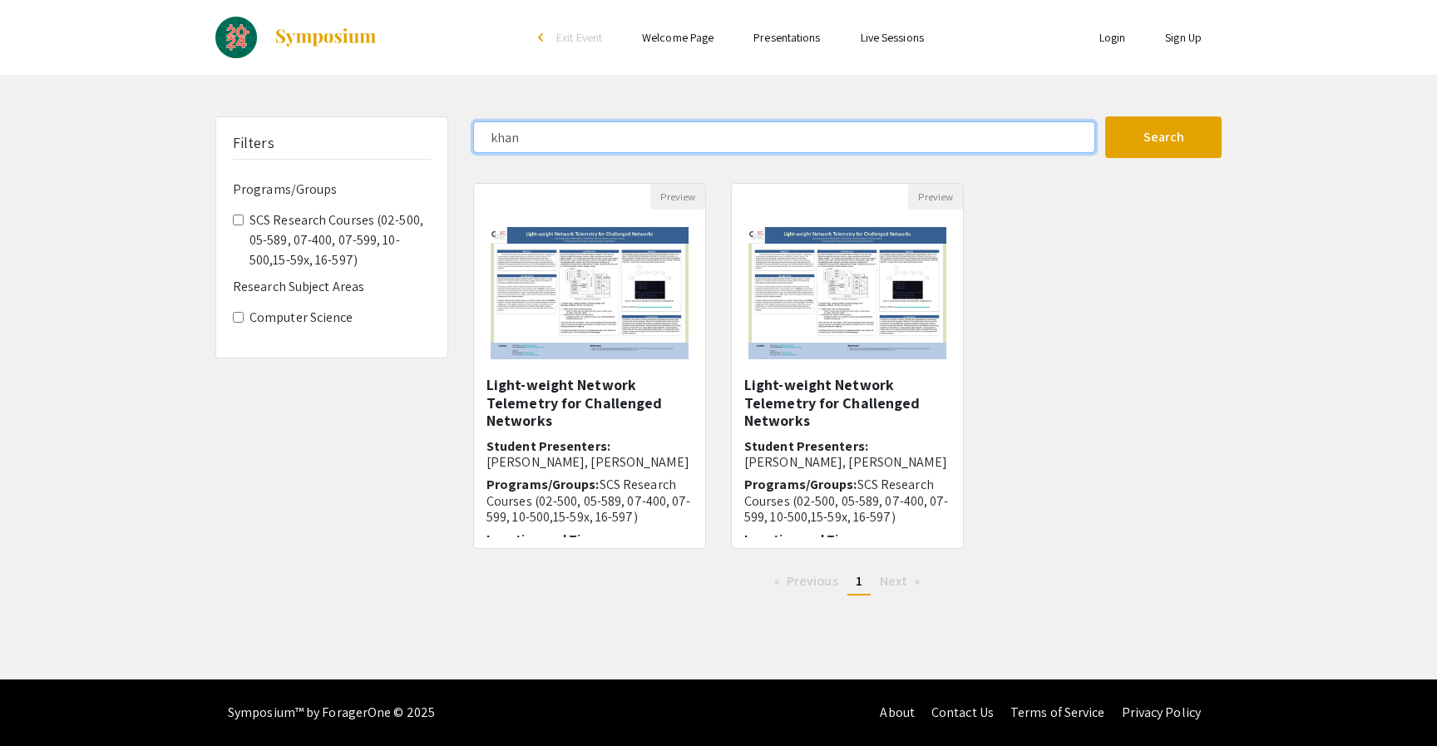
click at [552, 143] on input "khan" at bounding box center [784, 137] width 622 height 32
click at [1105, 116] on button "Search" at bounding box center [1163, 137] width 116 height 42
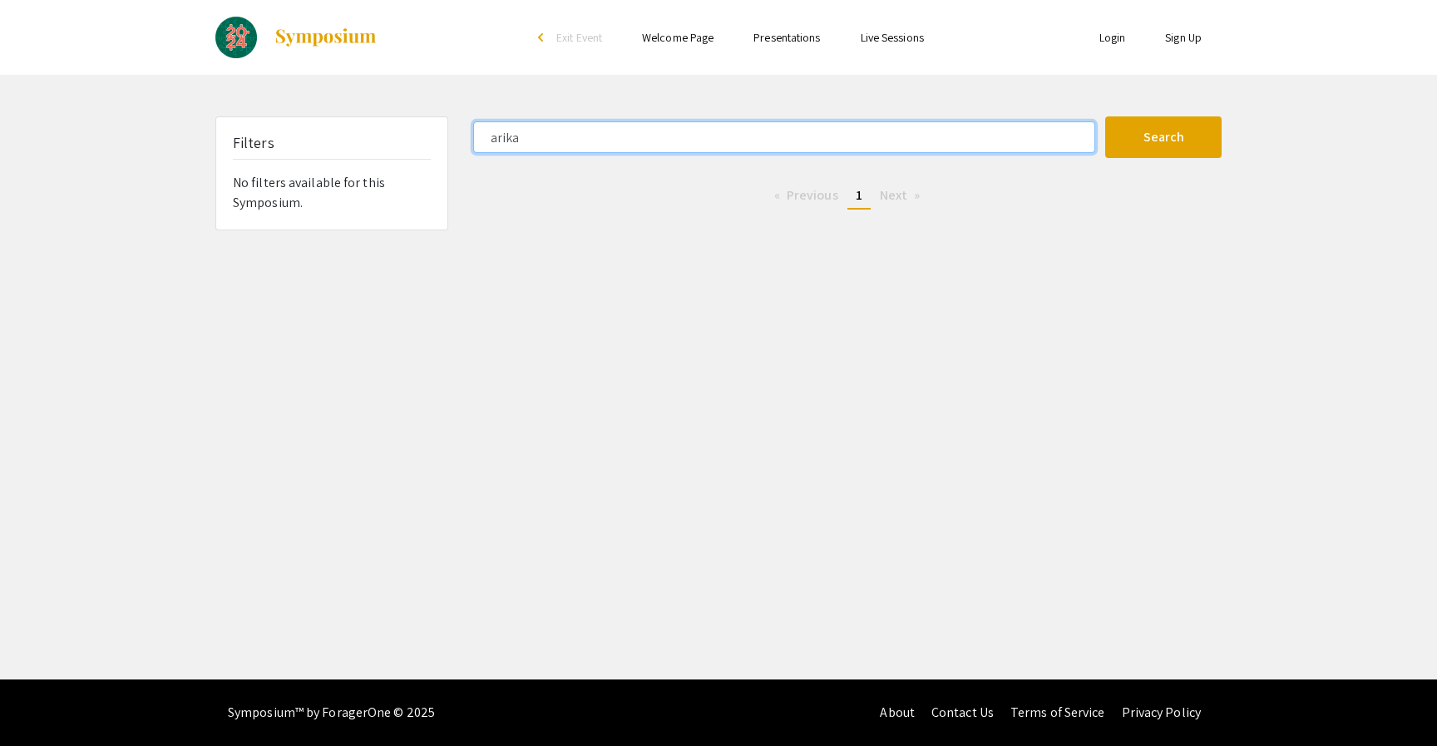
click at [556, 136] on input "arika" at bounding box center [784, 137] width 622 height 32
click at [1105, 116] on button "Search" at bounding box center [1163, 137] width 116 height 42
click at [550, 144] on input "colleen" at bounding box center [784, 137] width 622 height 32
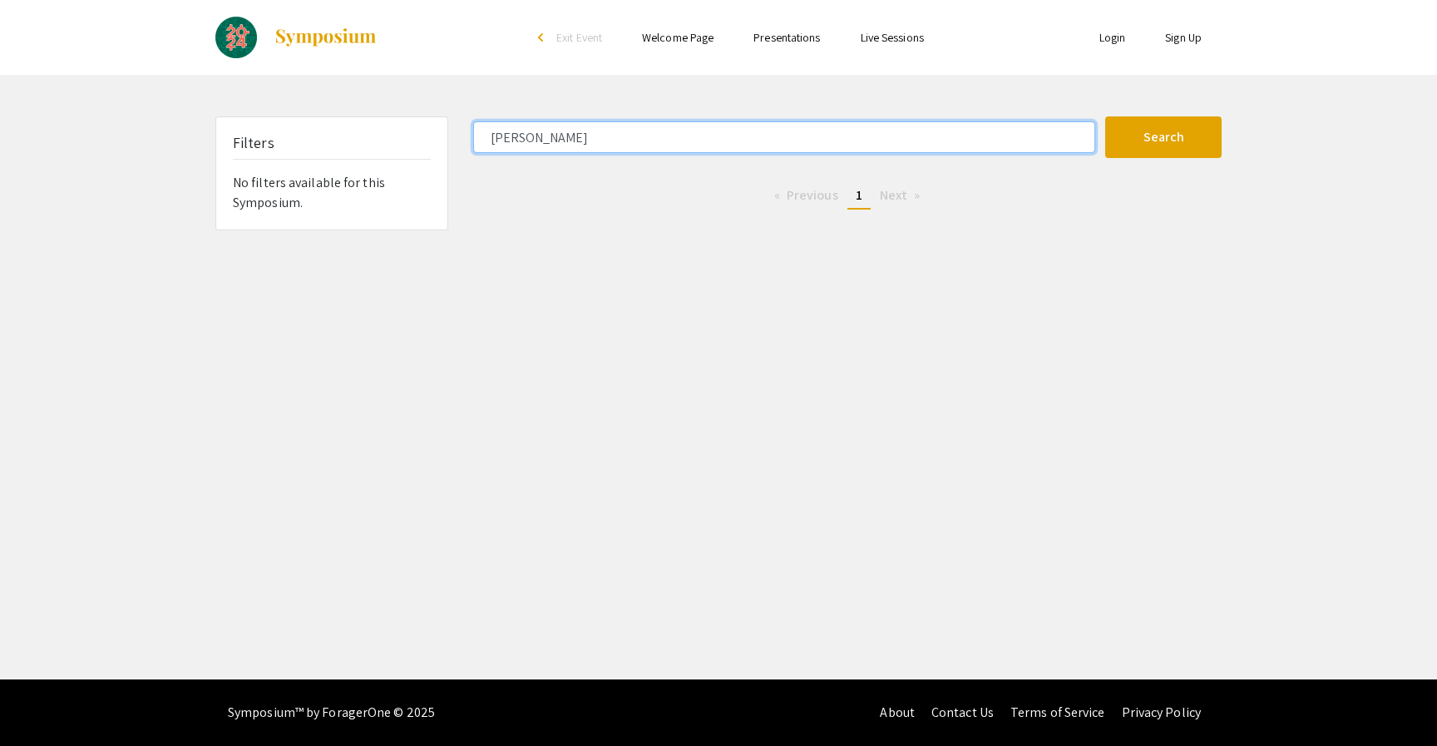
click at [550, 144] on input "colleen" at bounding box center [784, 137] width 622 height 32
click at [1105, 116] on button "Search" at bounding box center [1163, 137] width 116 height 42
click at [526, 135] on input "ralacj" at bounding box center [784, 137] width 622 height 32
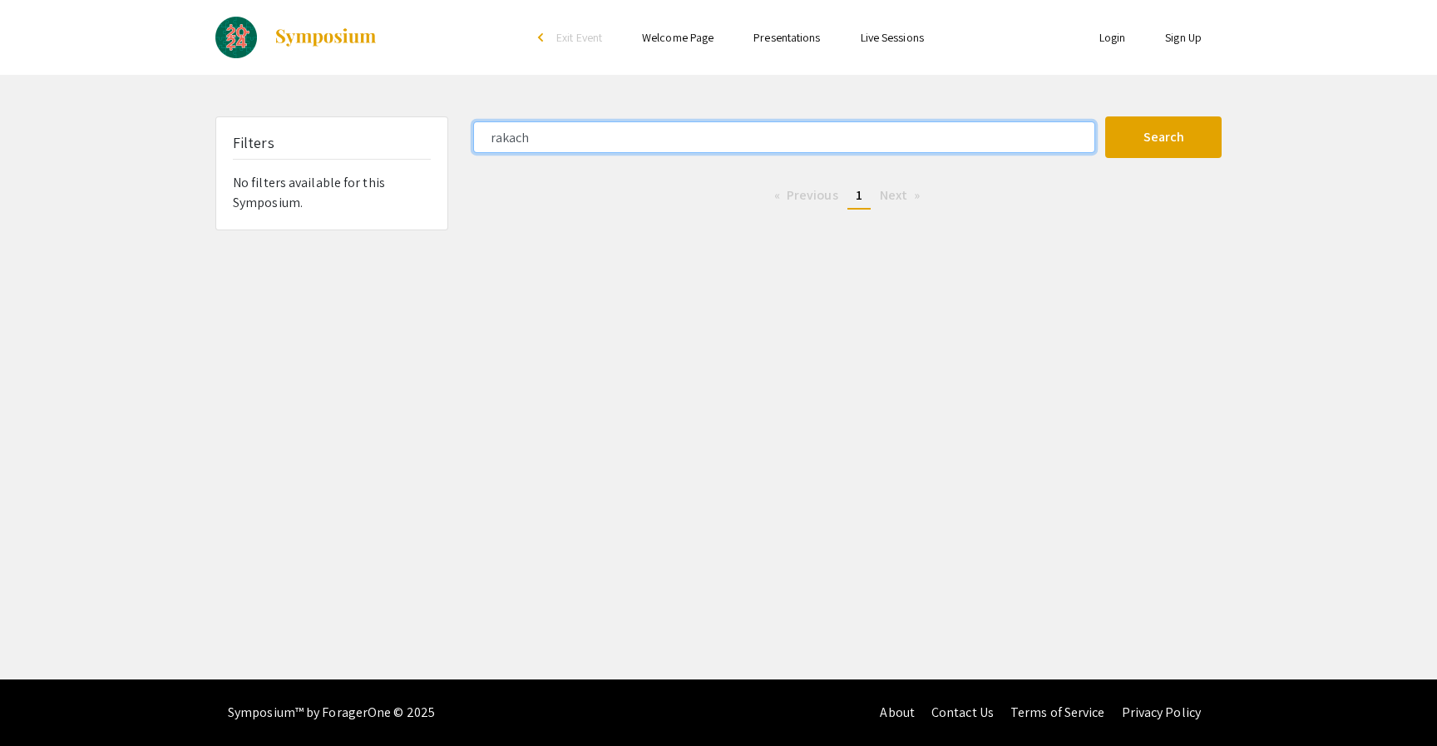
click at [1105, 116] on button "Search" at bounding box center [1163, 137] width 116 height 42
click at [552, 131] on input "rakach" at bounding box center [784, 137] width 622 height 32
click at [1105, 116] on button "Search" at bounding box center [1163, 137] width 116 height 42
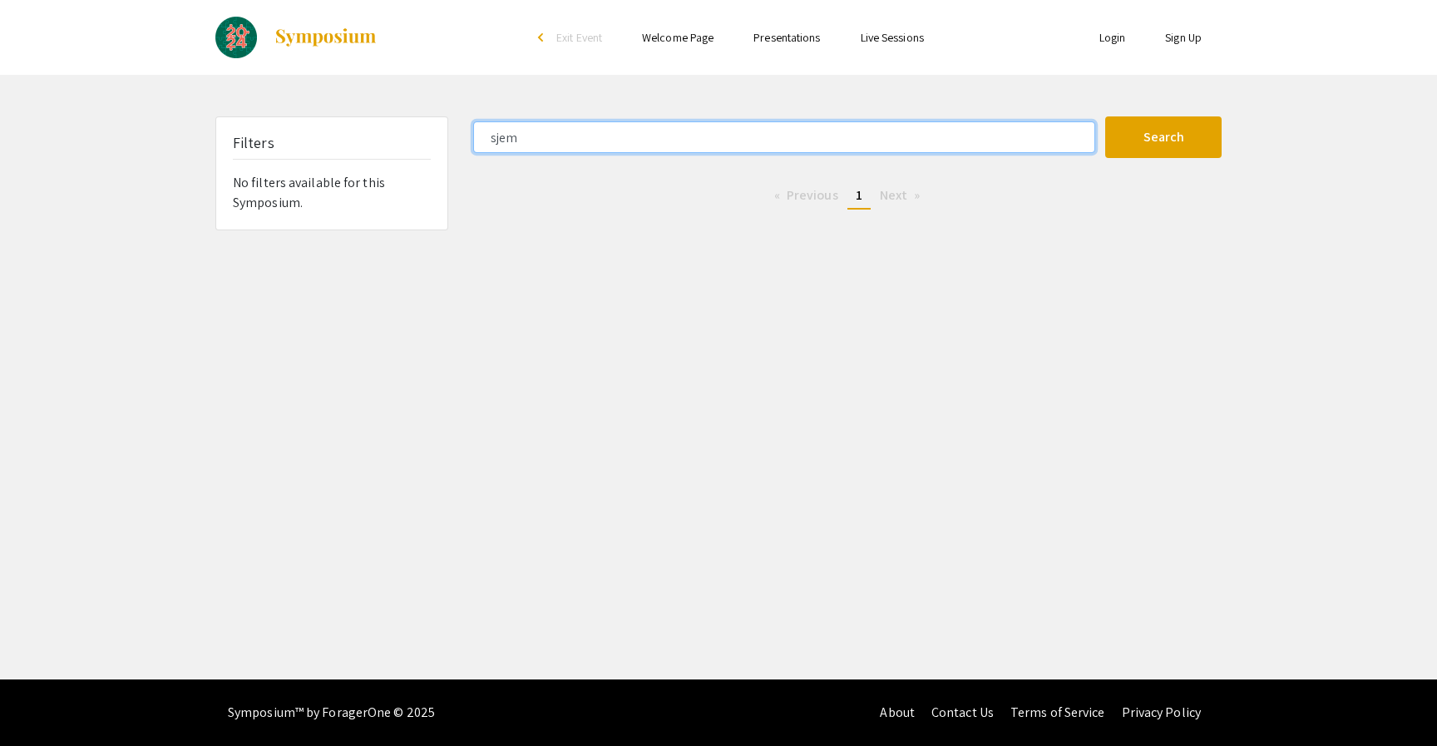
click at [516, 141] on input "sjem" at bounding box center [784, 137] width 622 height 32
click at [1105, 116] on button "Search" at bounding box center [1163, 137] width 116 height 42
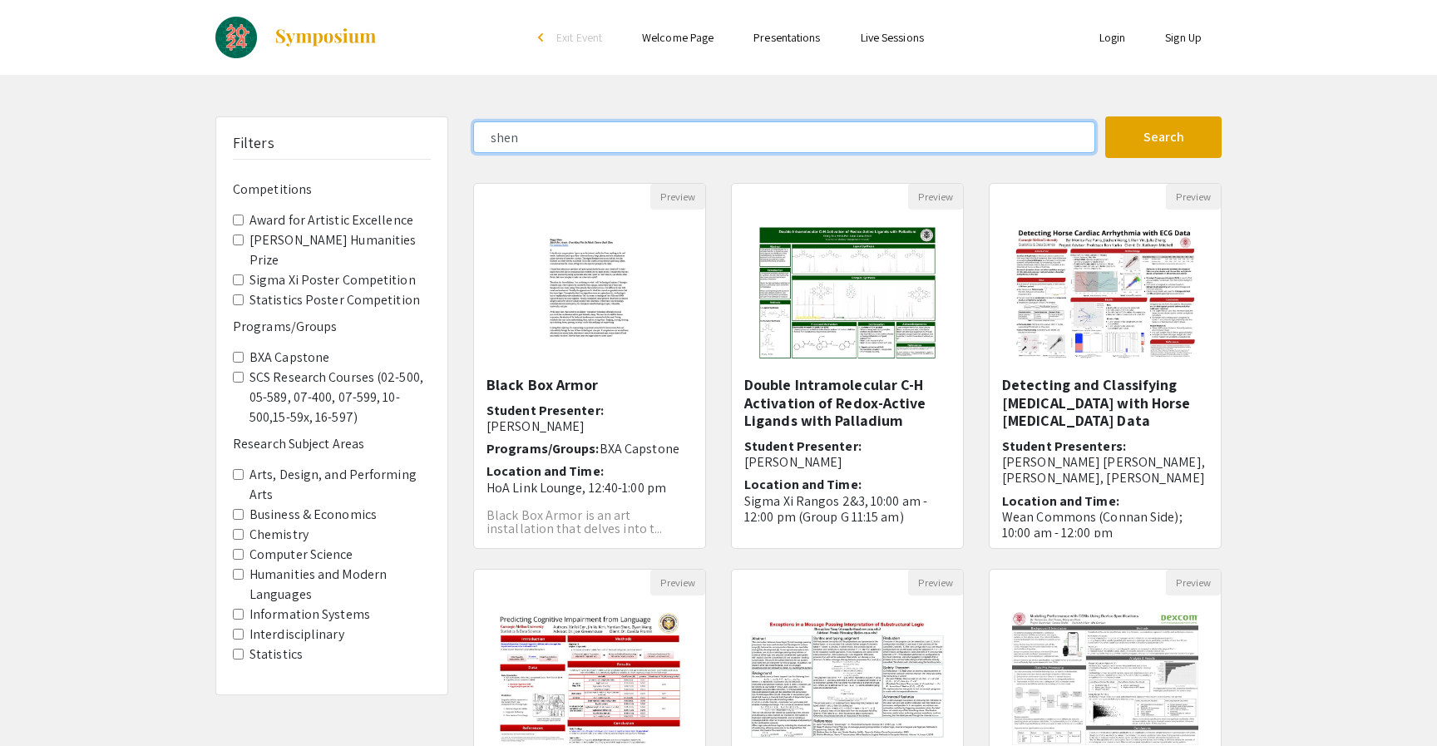
click at [504, 140] on input "shen" at bounding box center [784, 137] width 622 height 32
click at [1105, 116] on button "Search" at bounding box center [1163, 137] width 116 height 42
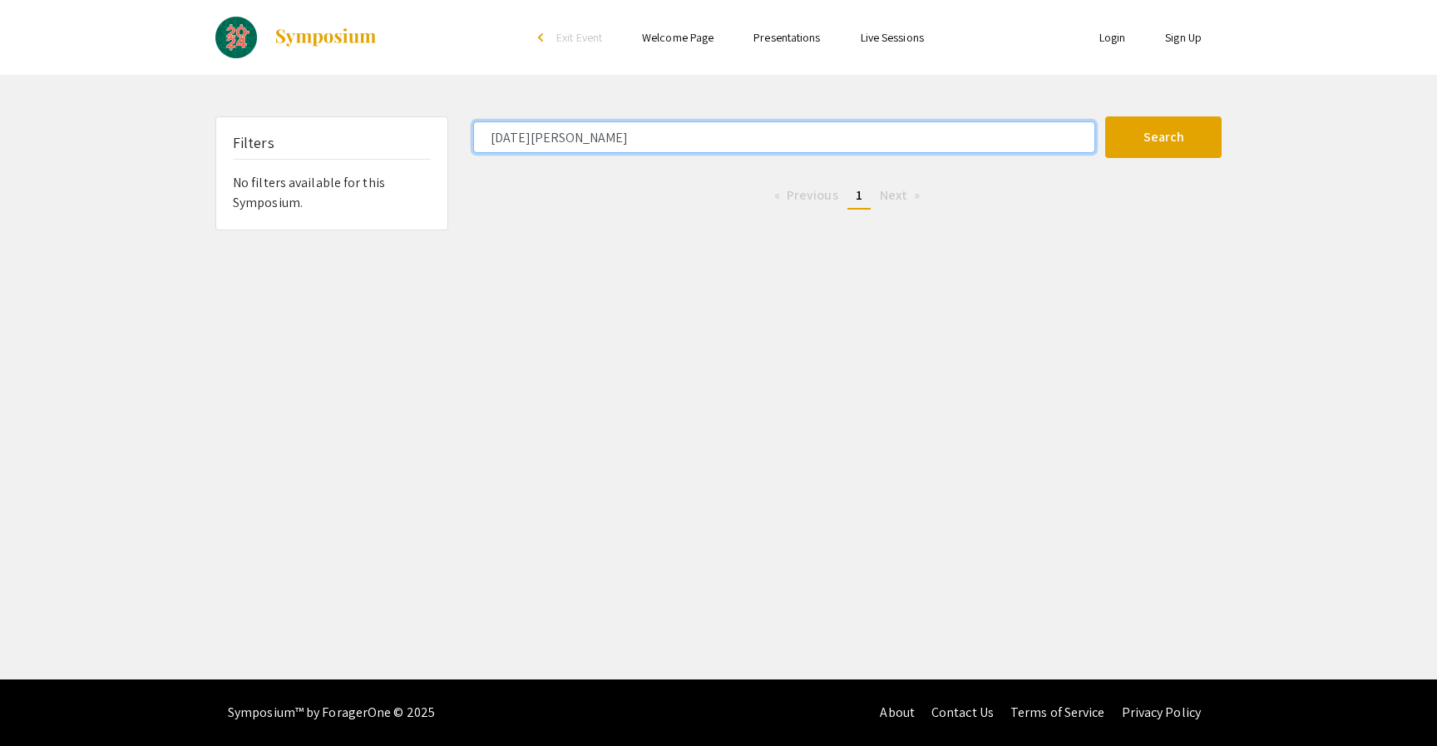
click at [510, 143] on input "lucia shen" at bounding box center [784, 137] width 622 height 32
click at [1105, 116] on button "Search" at bounding box center [1163, 137] width 116 height 42
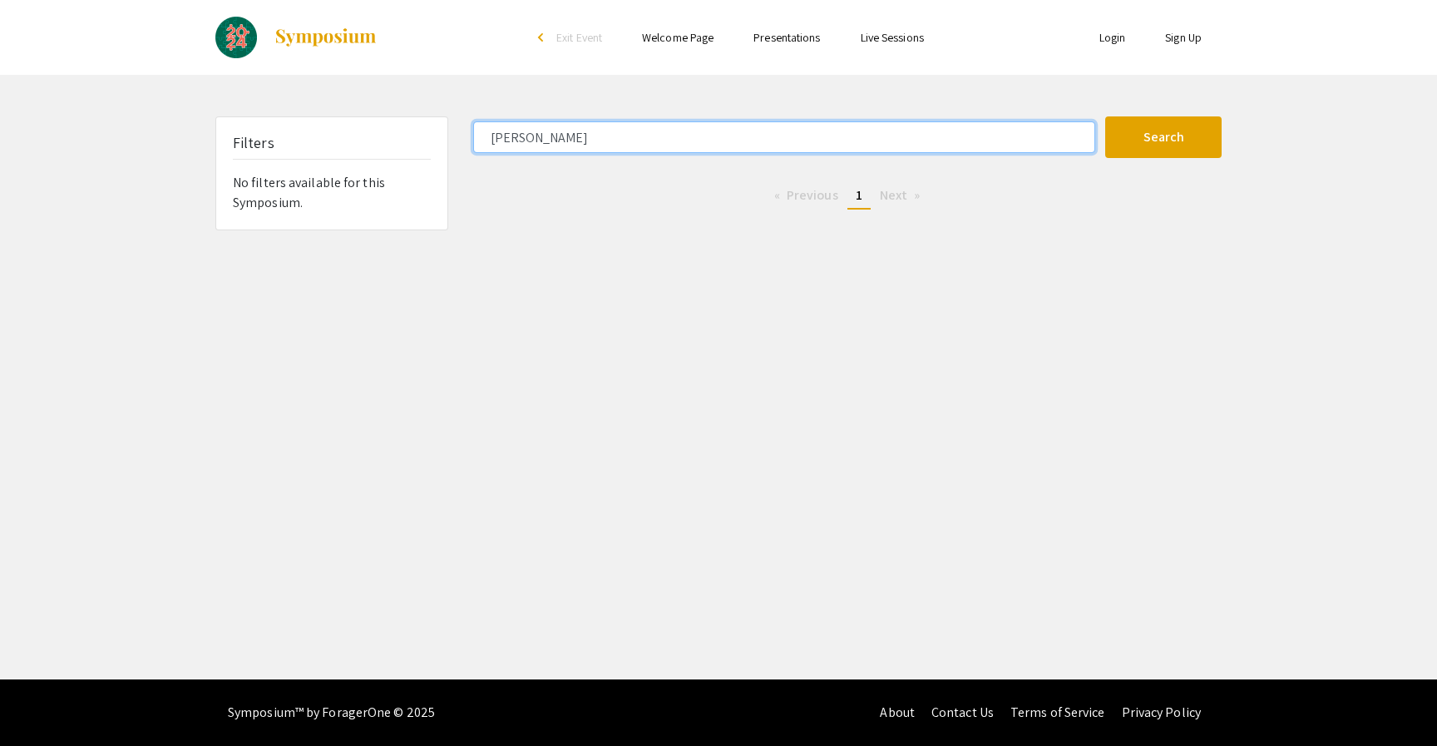
click at [555, 139] on input "hannah romoff" at bounding box center [784, 137] width 622 height 32
type input "joyce lee"
click at [1105, 116] on button "Search" at bounding box center [1163, 137] width 116 height 42
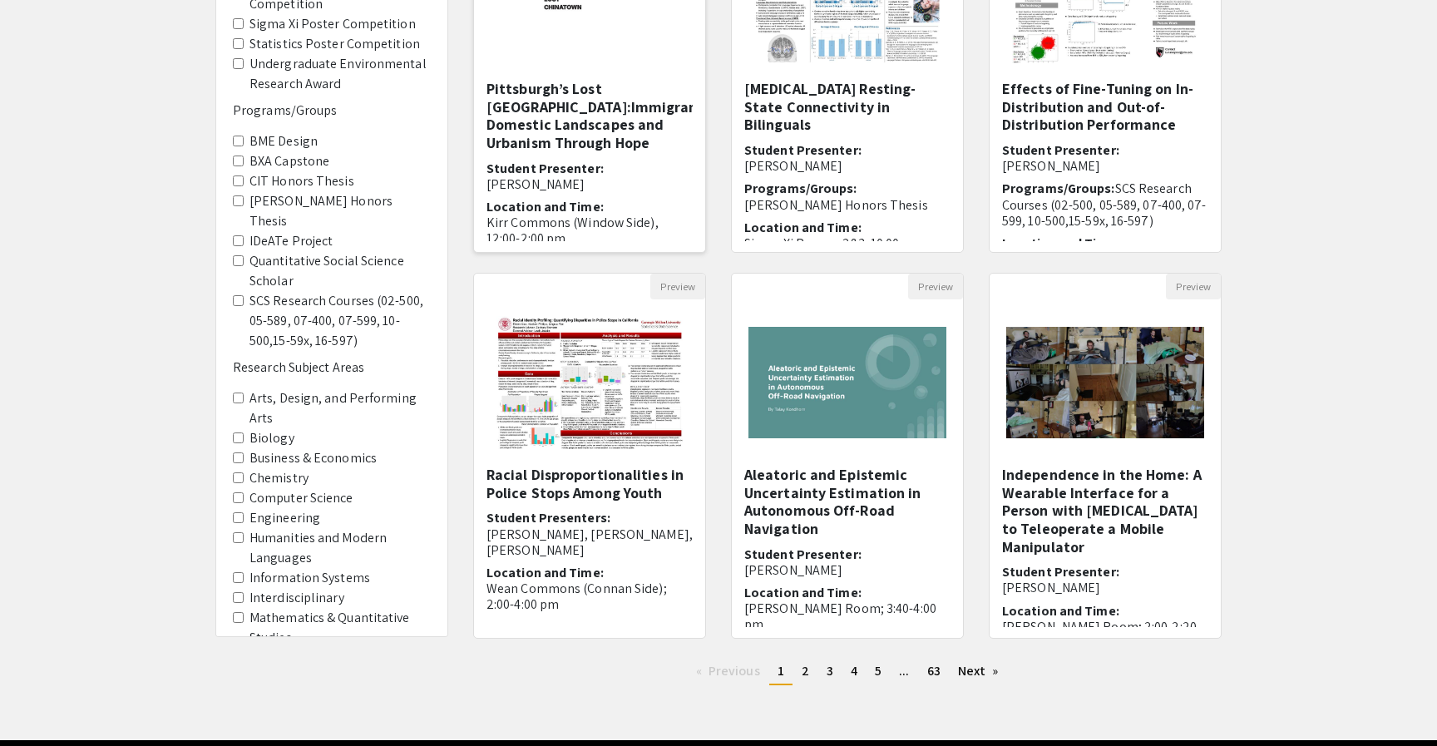
scroll to position [297, 0]
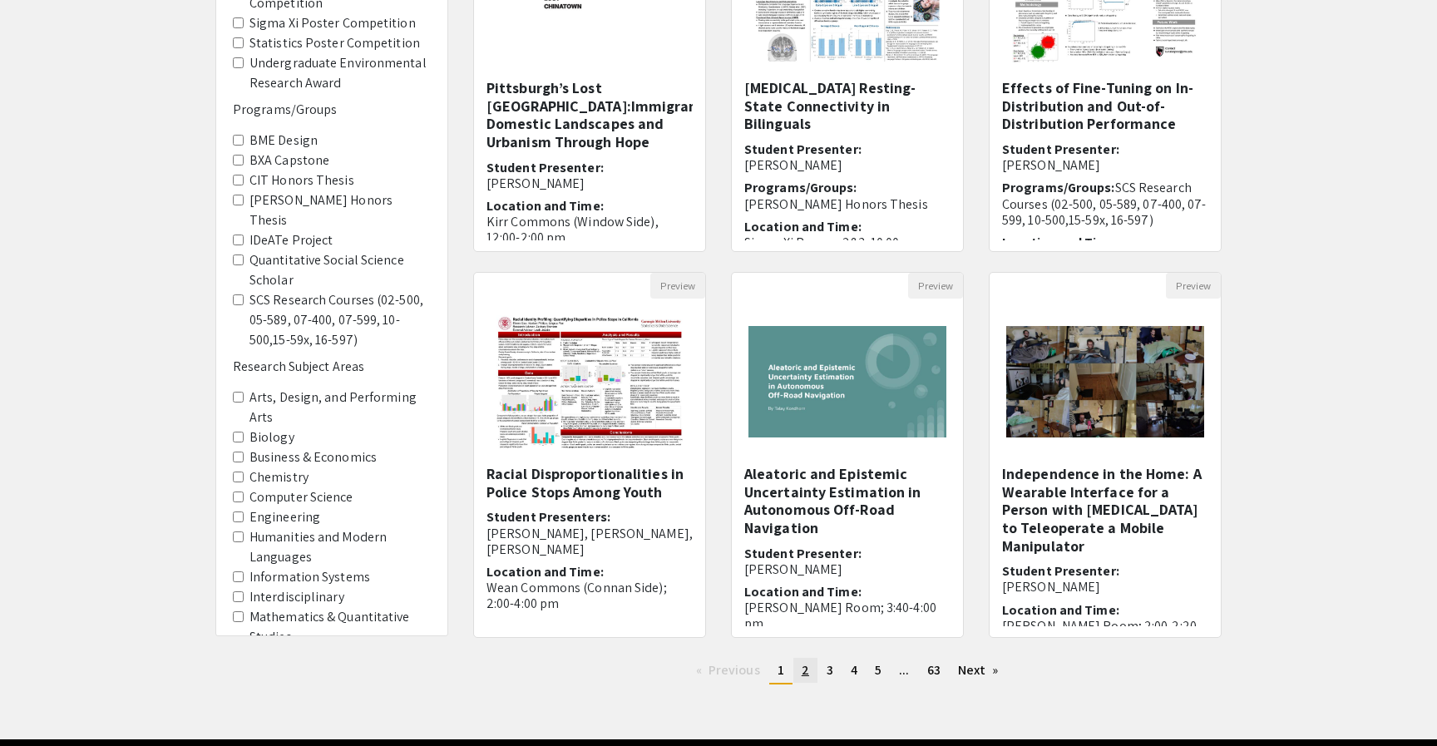
click at [806, 673] on span "2" at bounding box center [804, 669] width 7 height 17
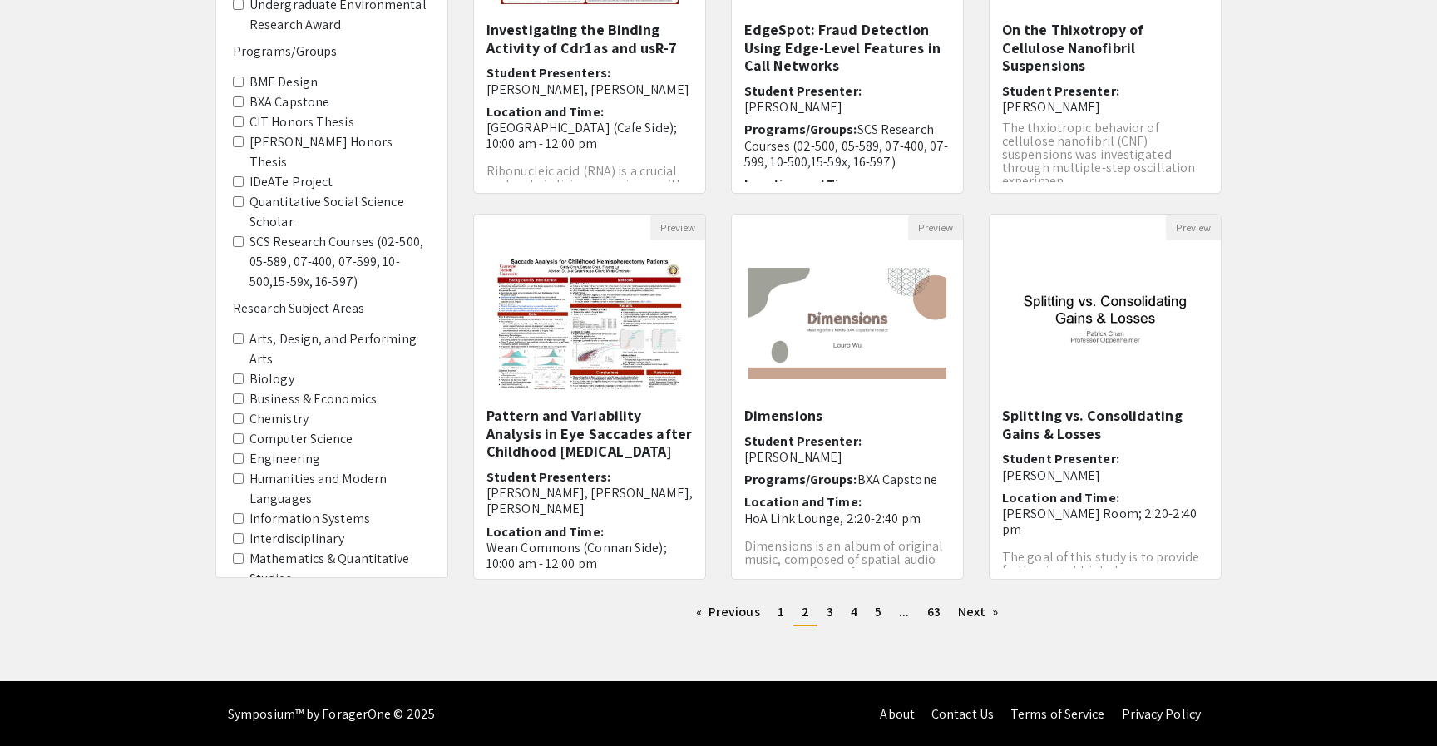
scroll to position [357, 0]
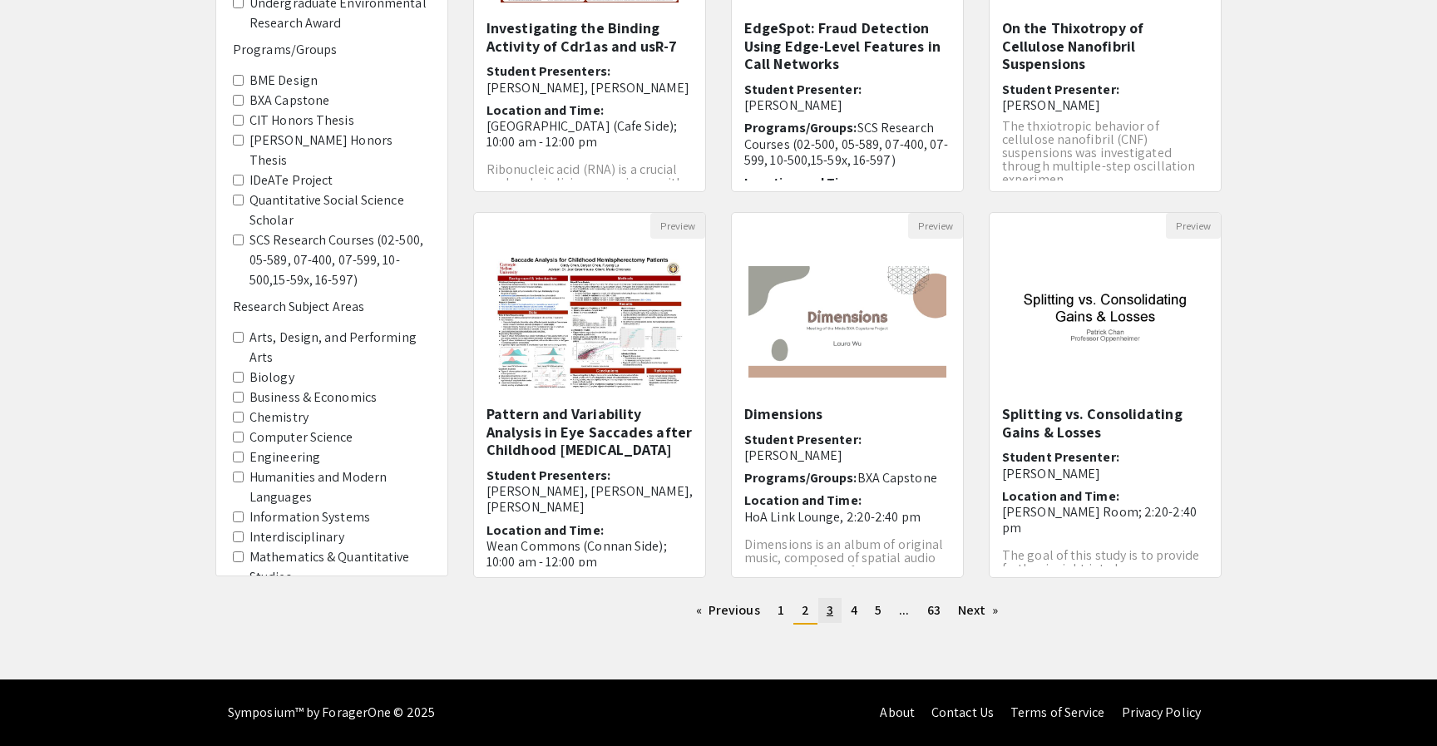
click at [830, 609] on span "3" at bounding box center [829, 609] width 7 height 17
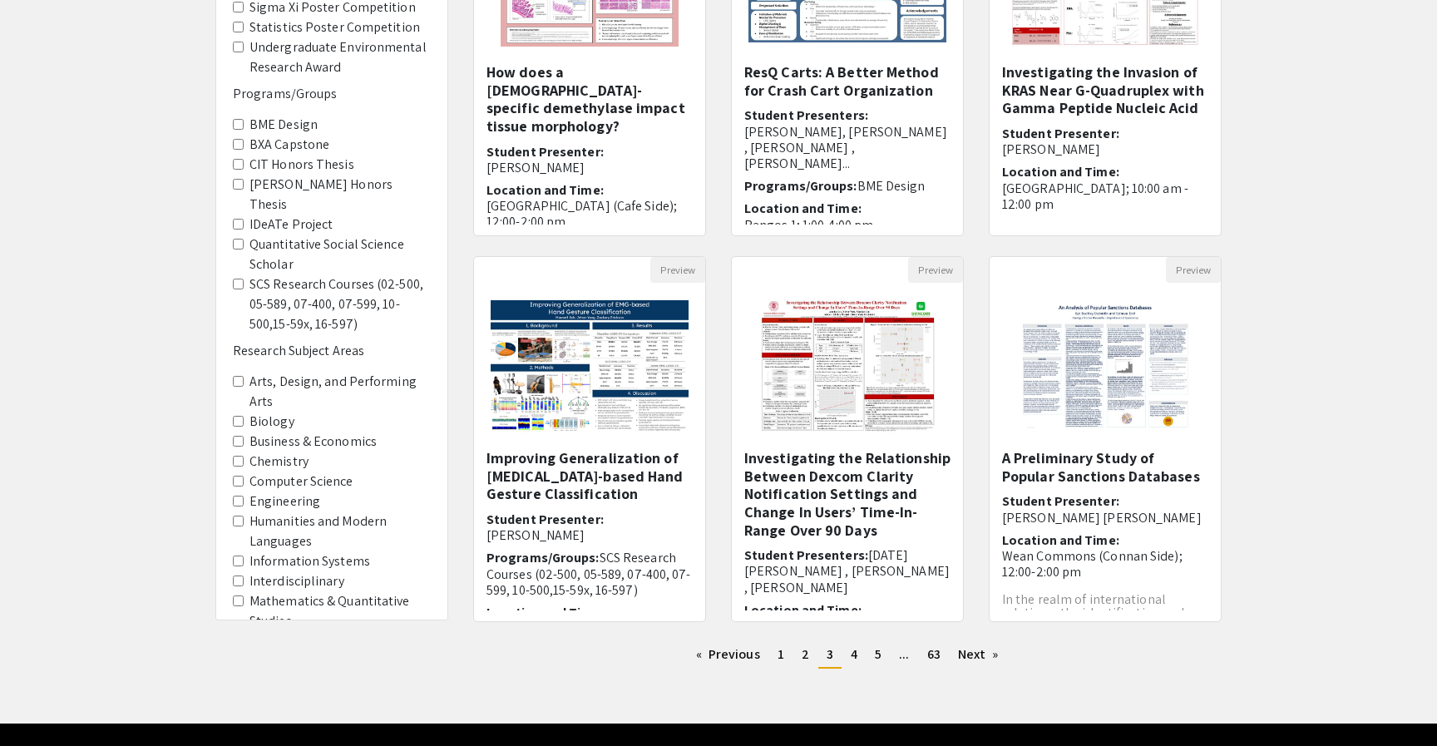
scroll to position [316, 0]
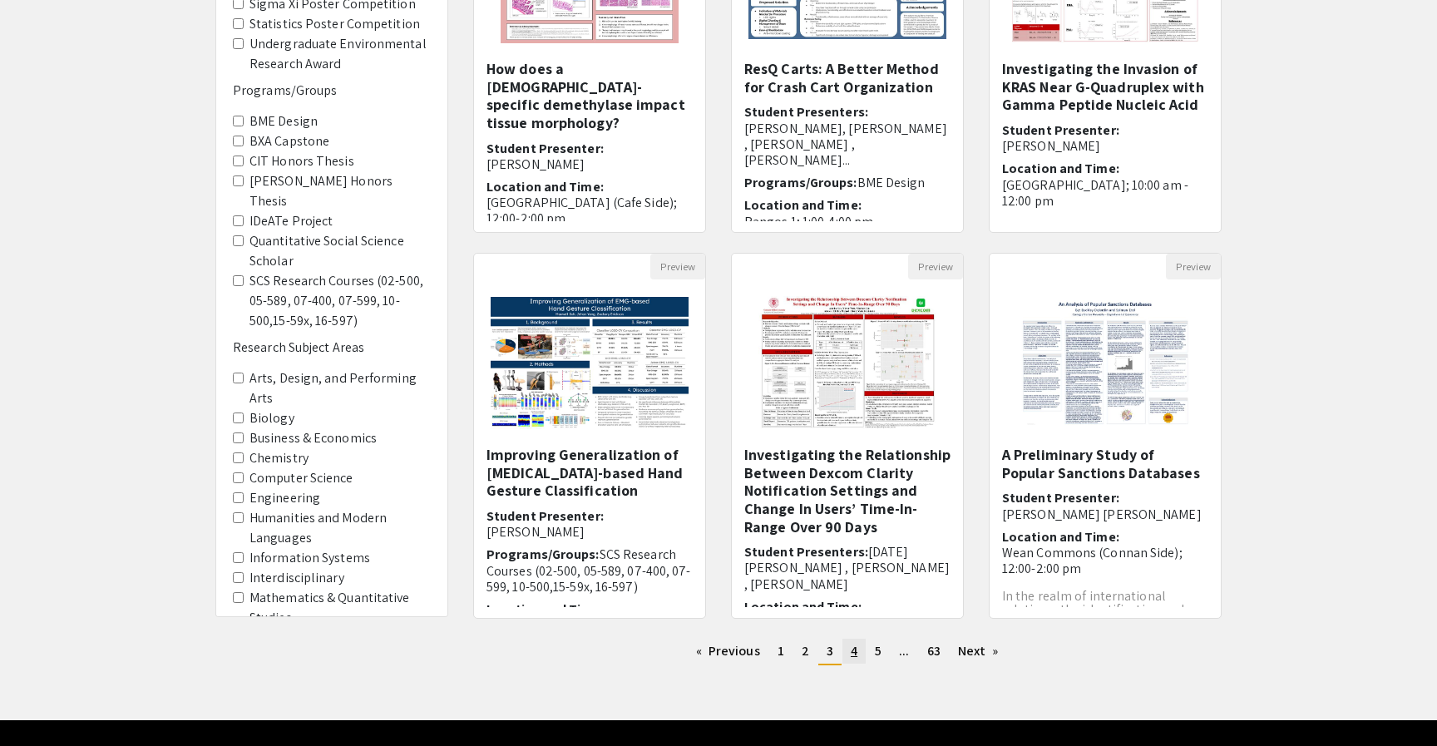
click at [856, 657] on span "4" at bounding box center [854, 650] width 7 height 17
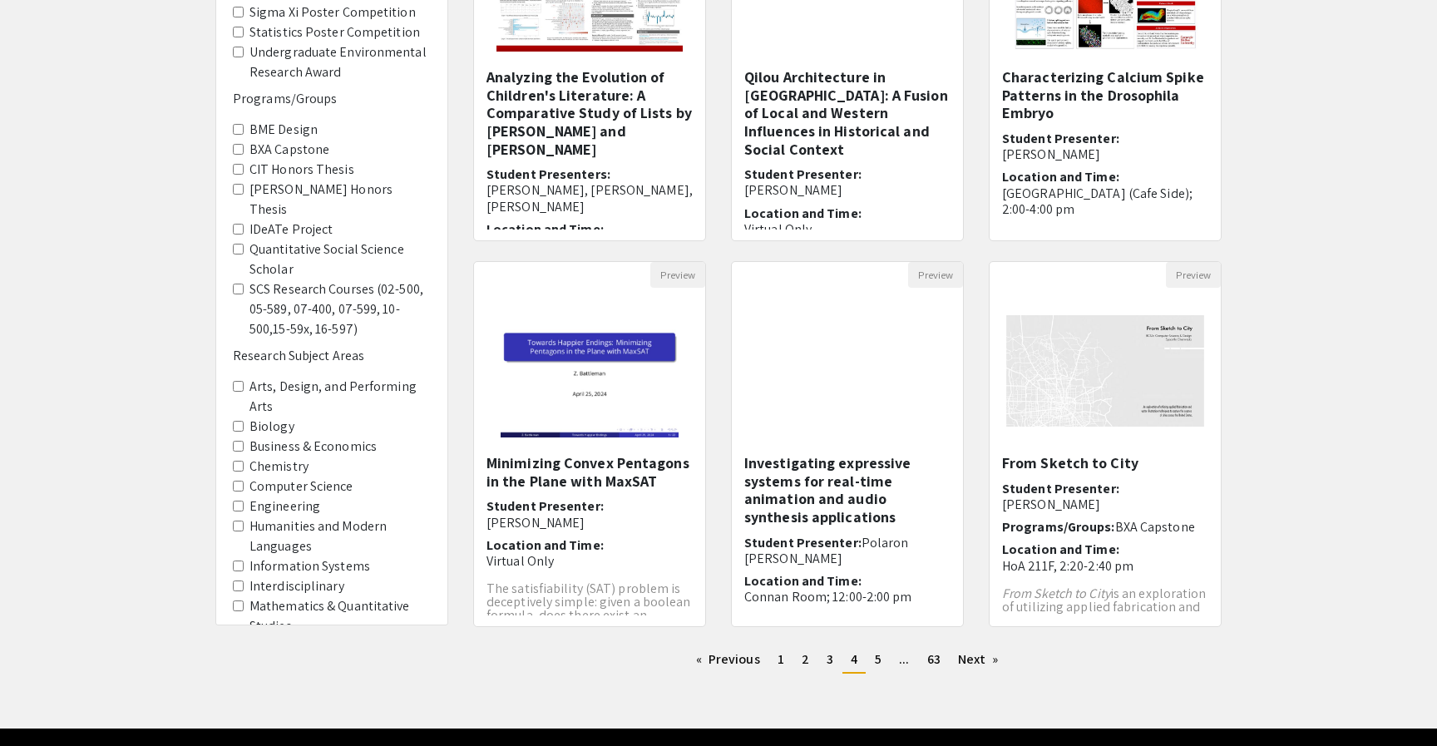
scroll to position [312, 0]
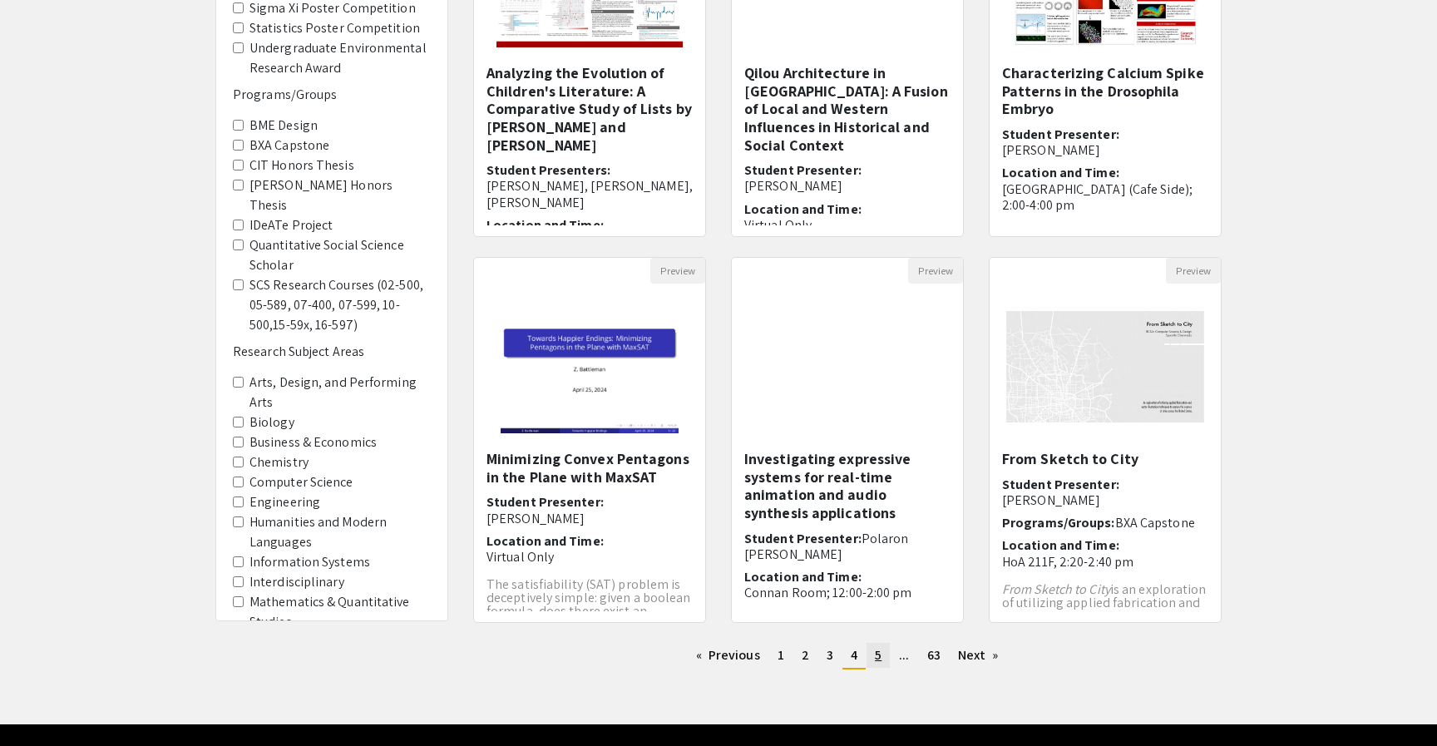
click at [872, 655] on link "page 5" at bounding box center [877, 655] width 23 height 25
